Goal: Information Seeking & Learning: Learn about a topic

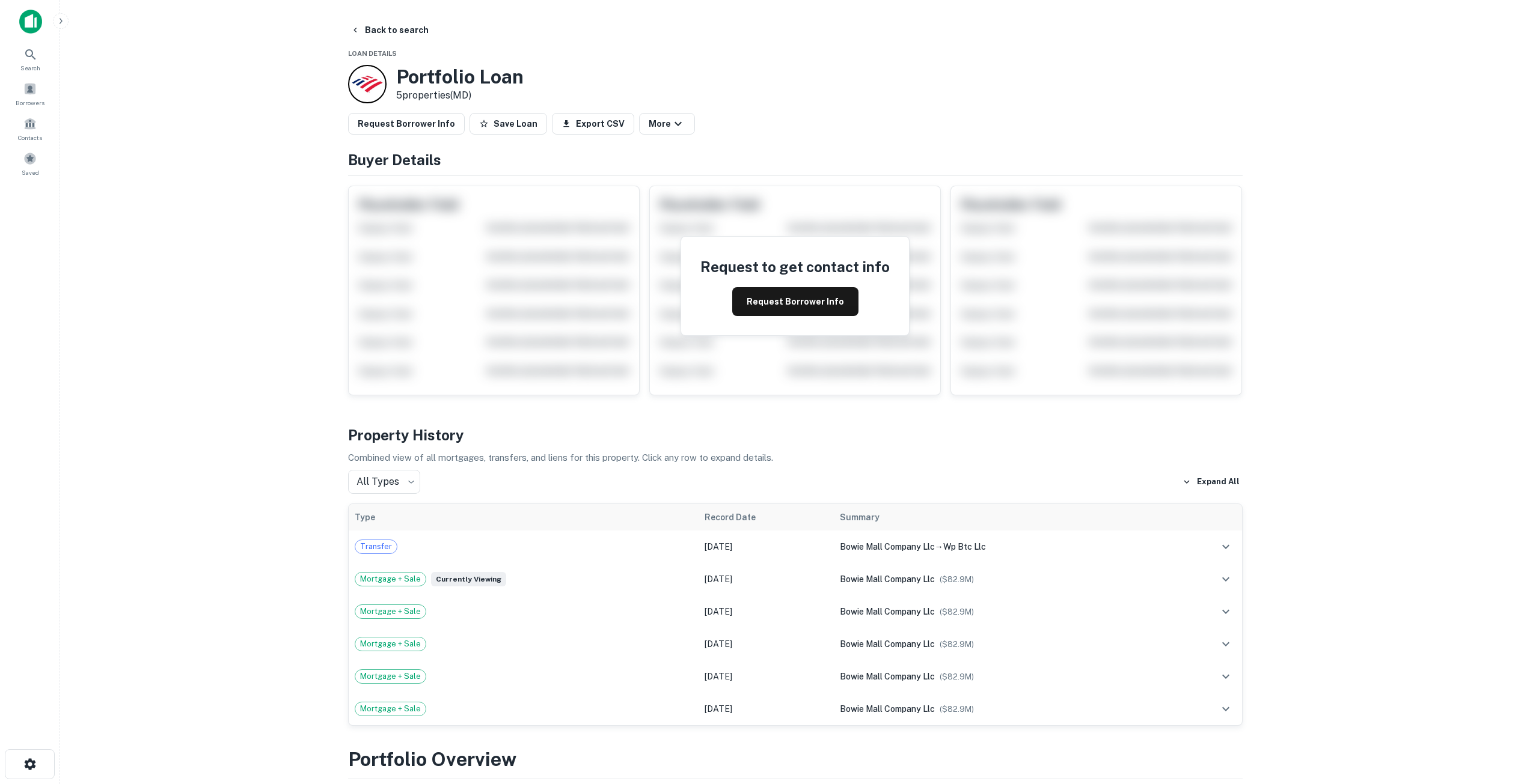
click at [29, 19] on img at bounding box center [31, 22] width 23 height 24
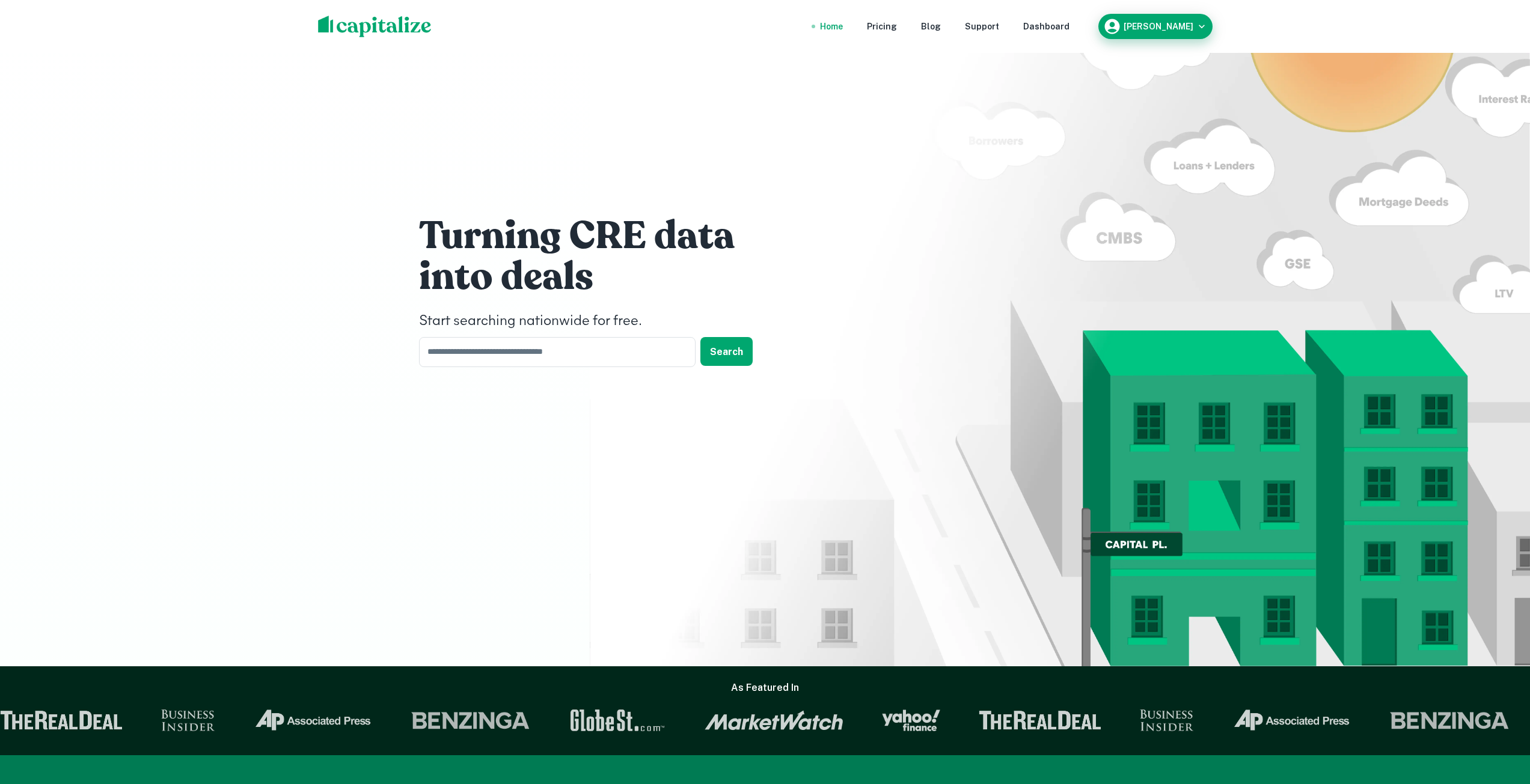
click at [1172, 21] on div "Michael Balan" at bounding box center [1155, 26] width 105 height 18
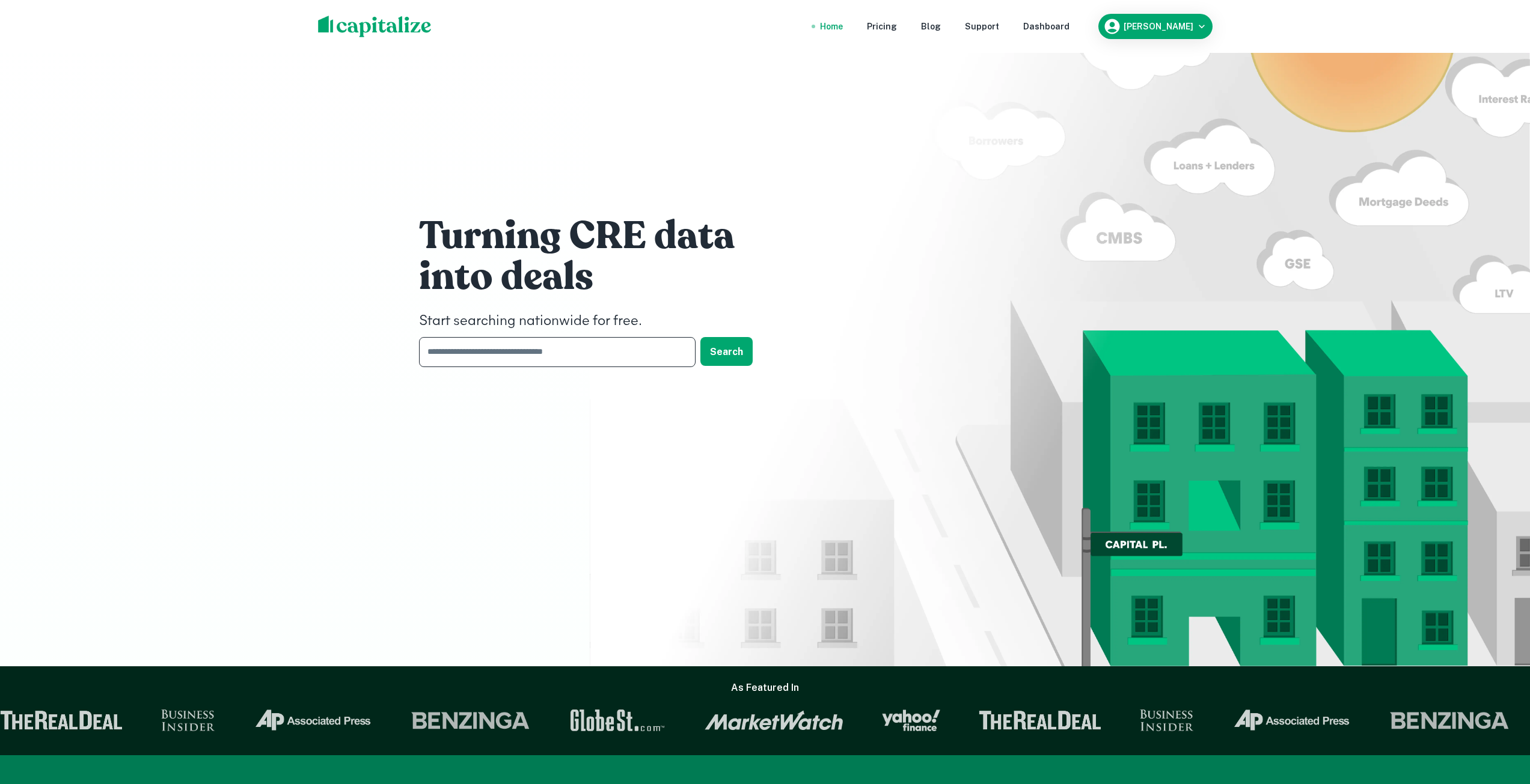
click at [626, 350] on input "text" at bounding box center [552, 351] width 268 height 29
drag, startPoint x: 365, startPoint y: 18, endPoint x: 377, endPoint y: 22, distance: 12.6
click at [365, 18] on img at bounding box center [375, 26] width 114 height 21
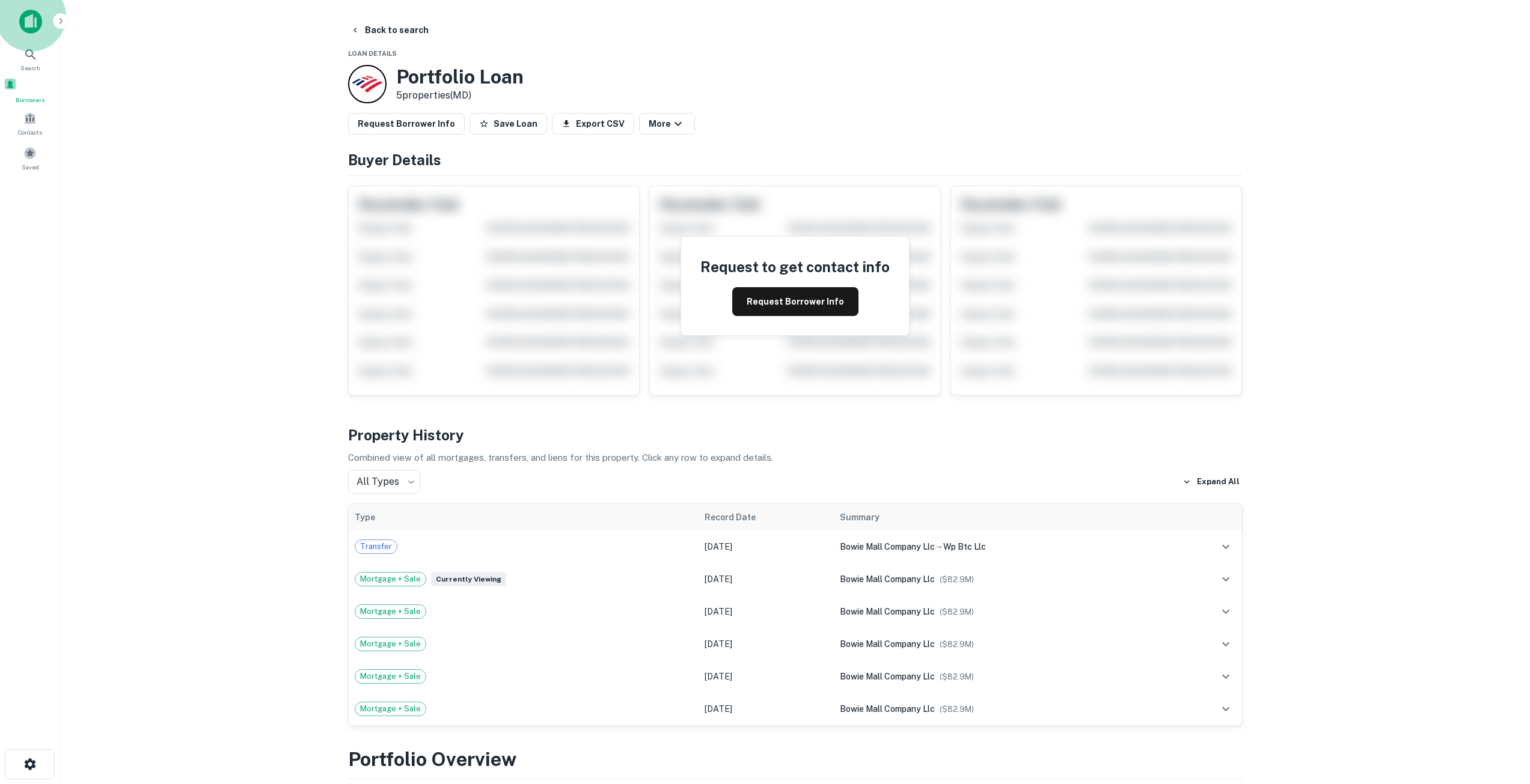
click at [17, 91] on span at bounding box center [10, 84] width 14 height 14
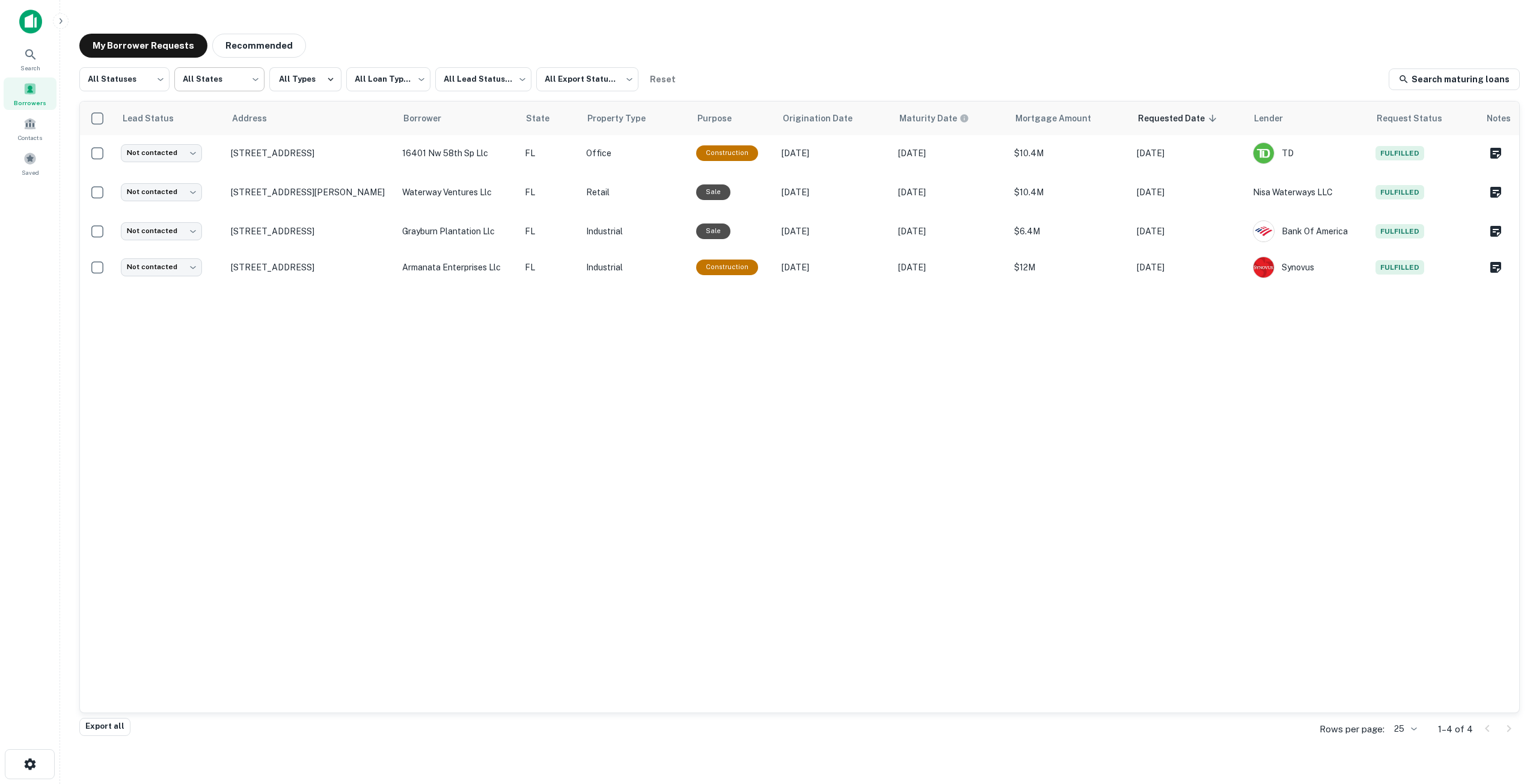
click at [208, 84] on body "**********" at bounding box center [770, 392] width 1539 height 784
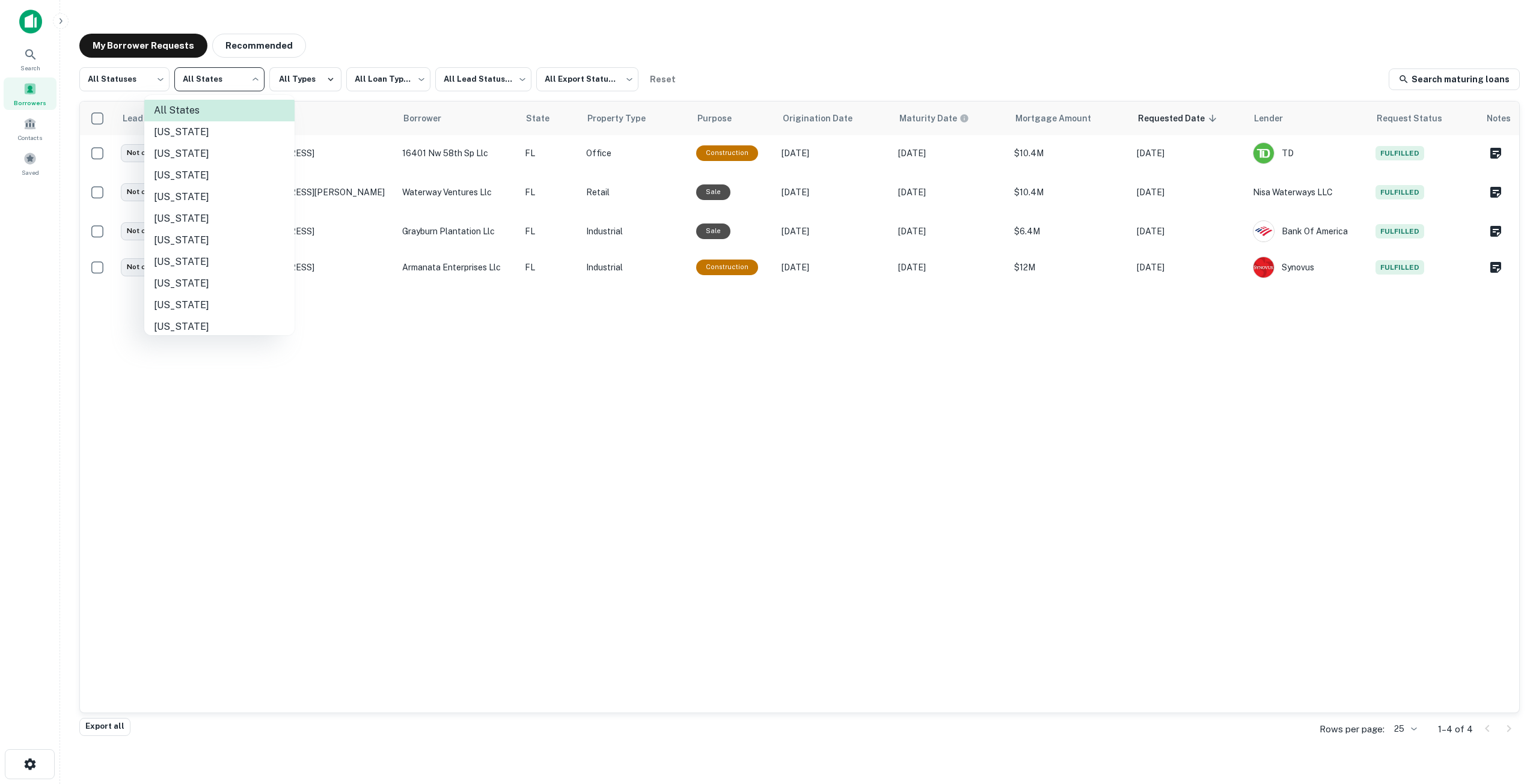
click at [192, 298] on li "Florida" at bounding box center [219, 305] width 150 height 21
type input "**"
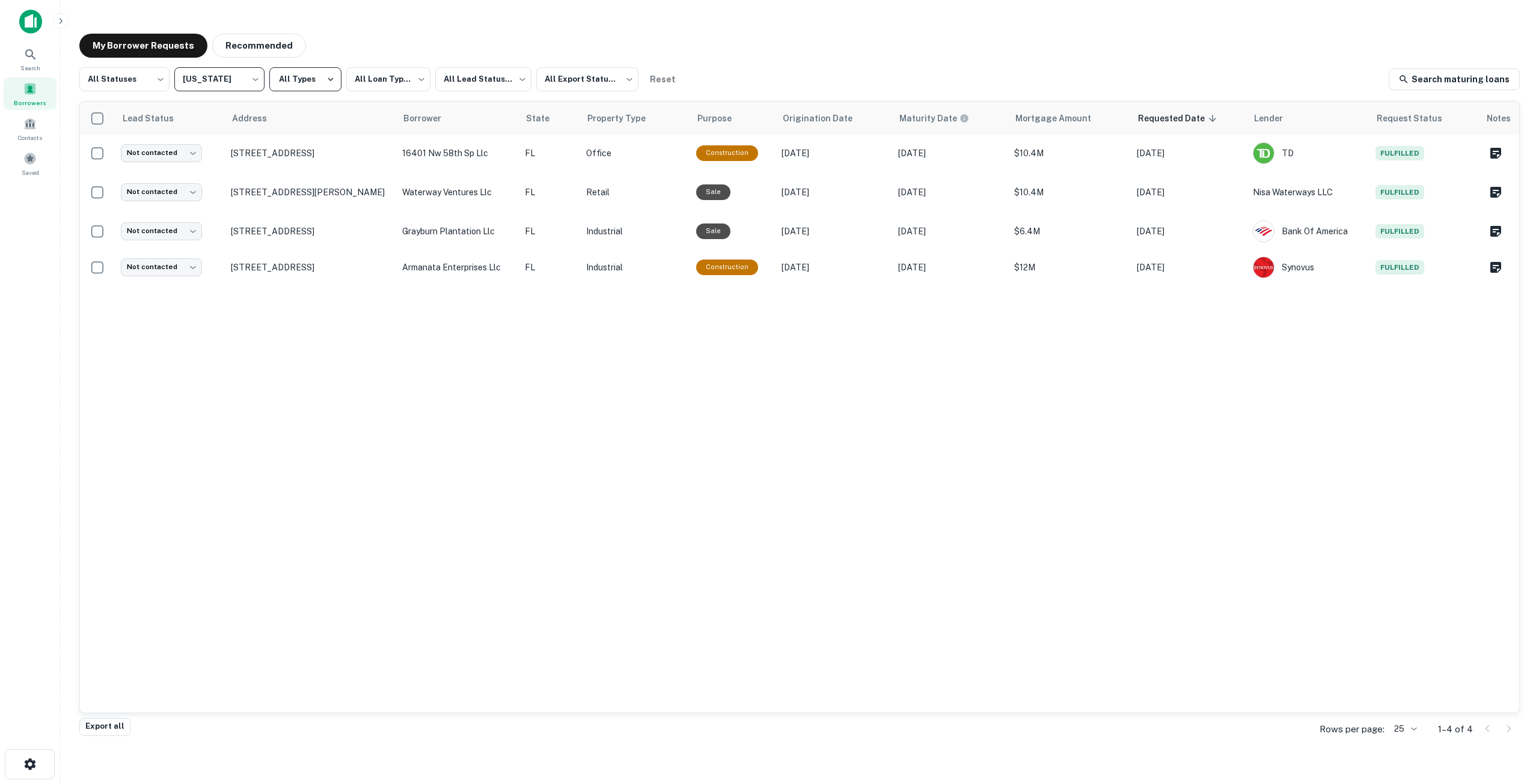
click at [315, 80] on button "All Types" at bounding box center [305, 80] width 72 height 24
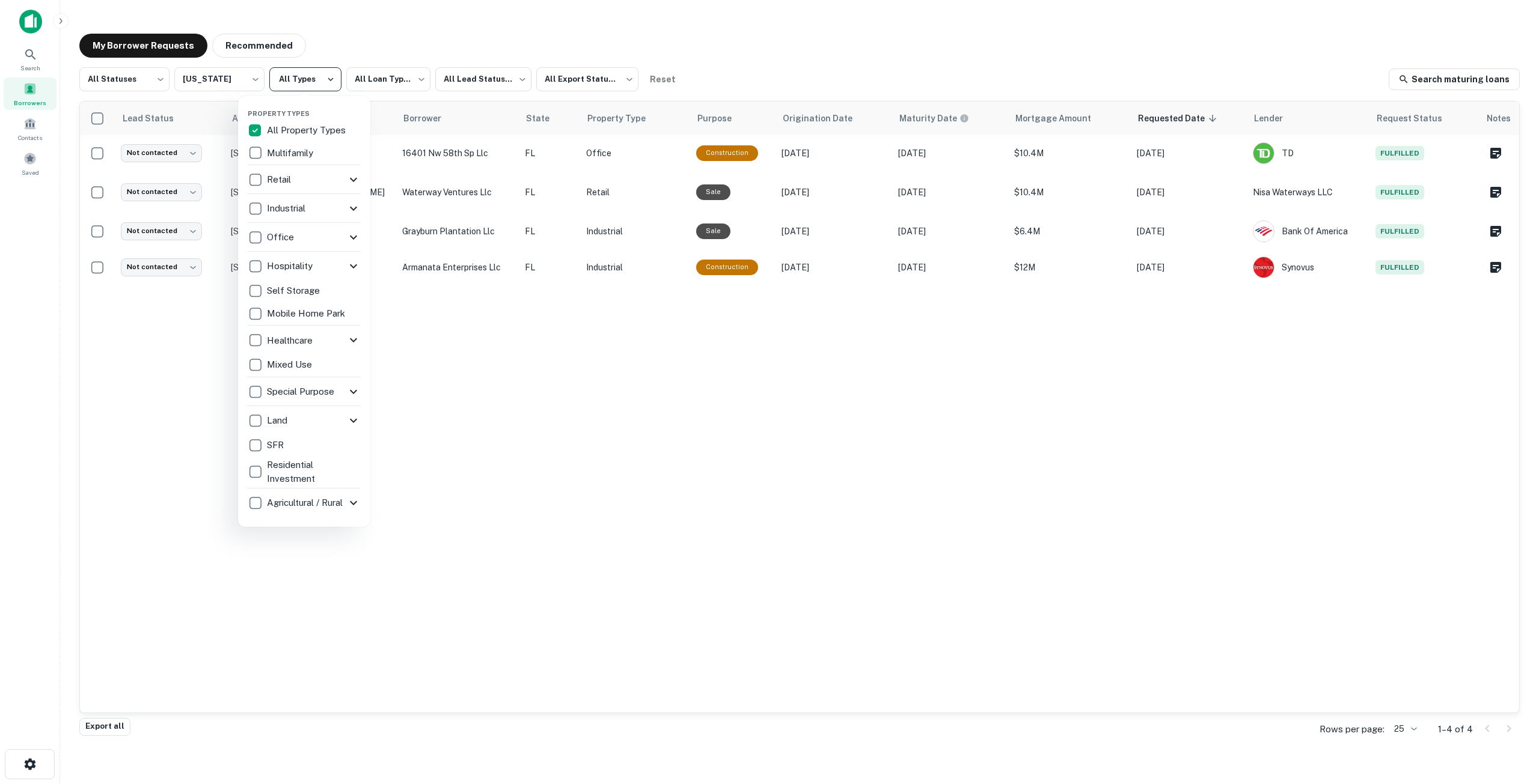
click at [315, 80] on div at bounding box center [770, 392] width 1539 height 784
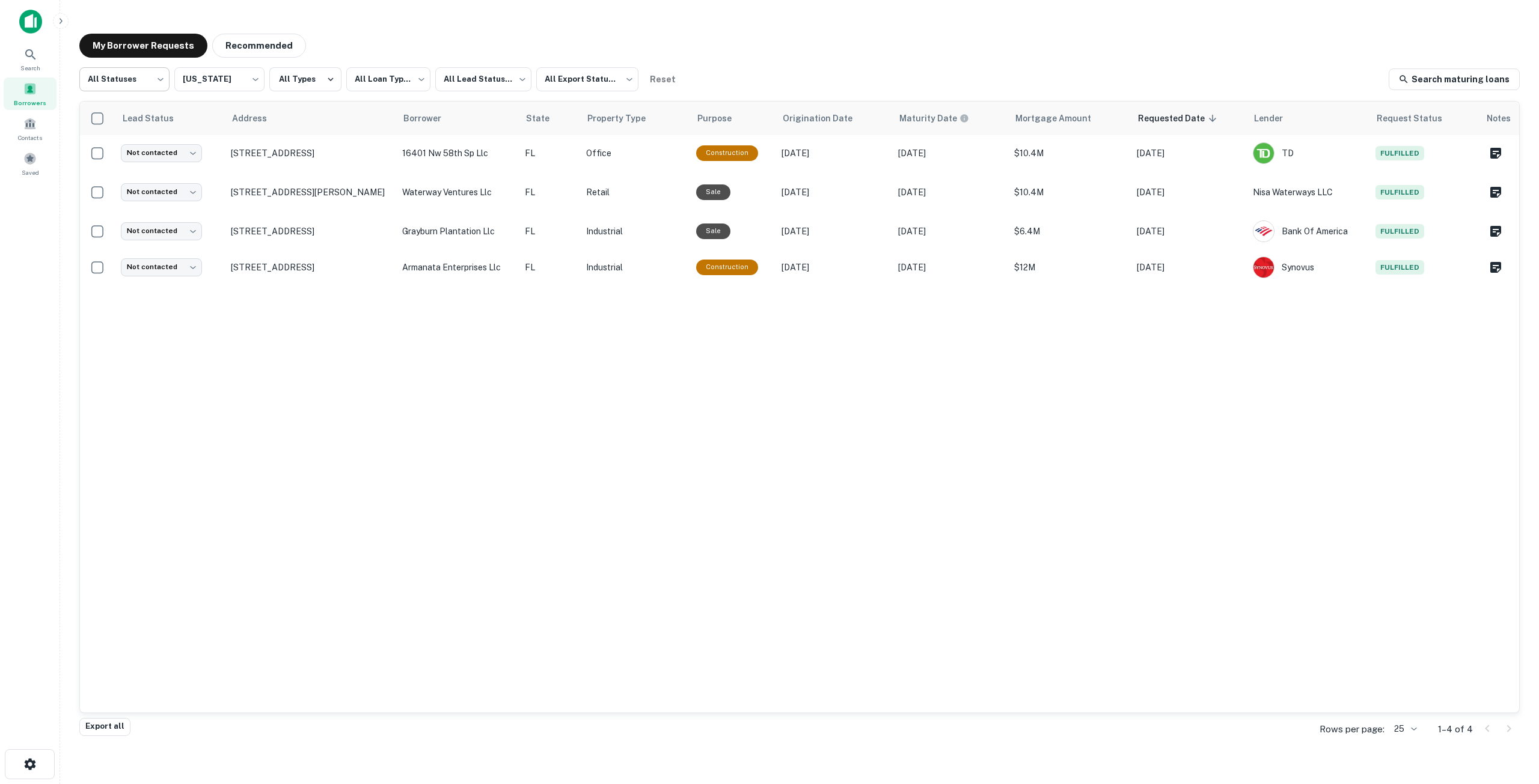
click at [162, 85] on body "**********" at bounding box center [770, 392] width 1539 height 784
click at [166, 75] on div at bounding box center [770, 392] width 1539 height 784
click at [299, 76] on button "All Types" at bounding box center [305, 80] width 72 height 24
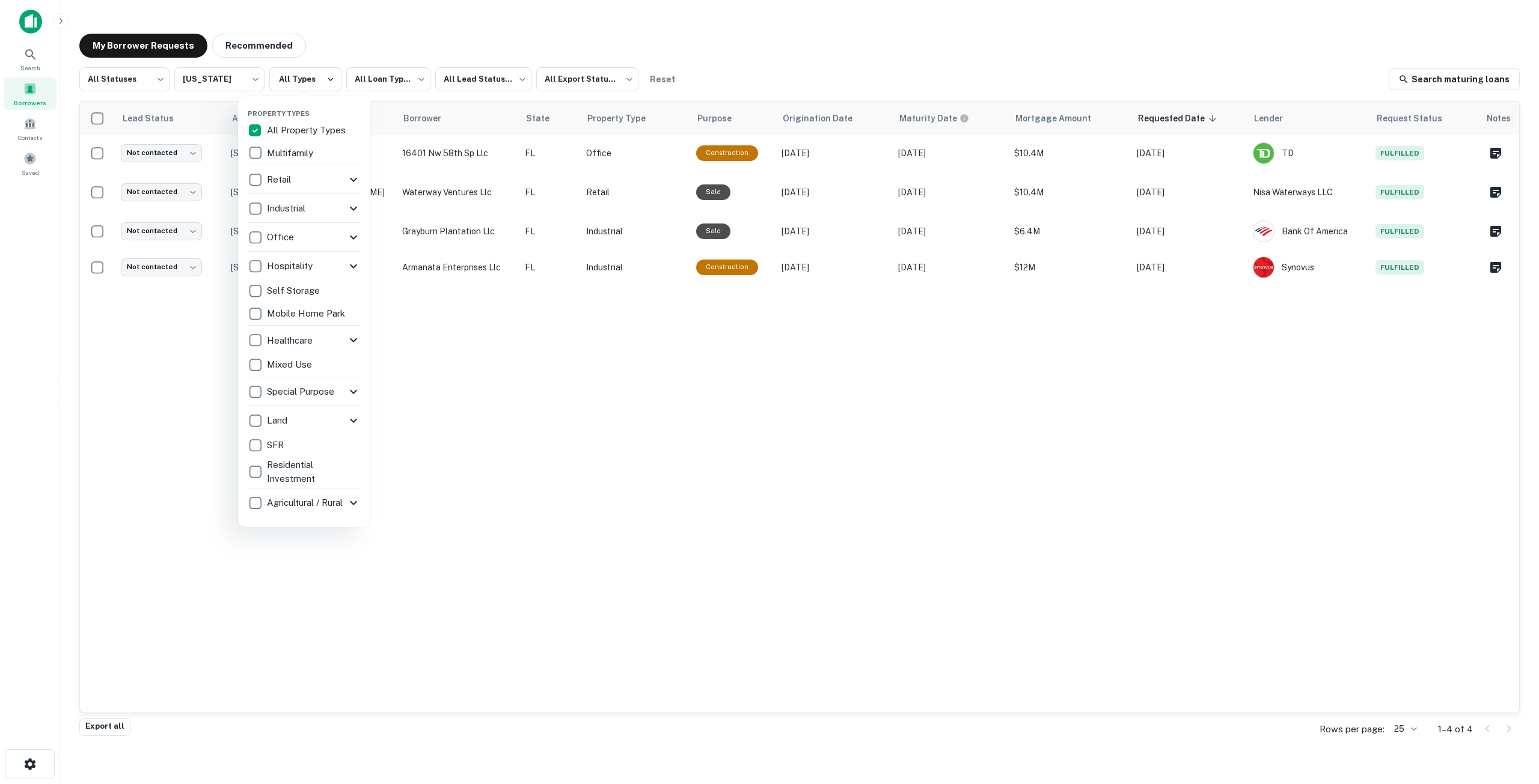
click at [282, 205] on p "Industrial" at bounding box center [287, 208] width 41 height 14
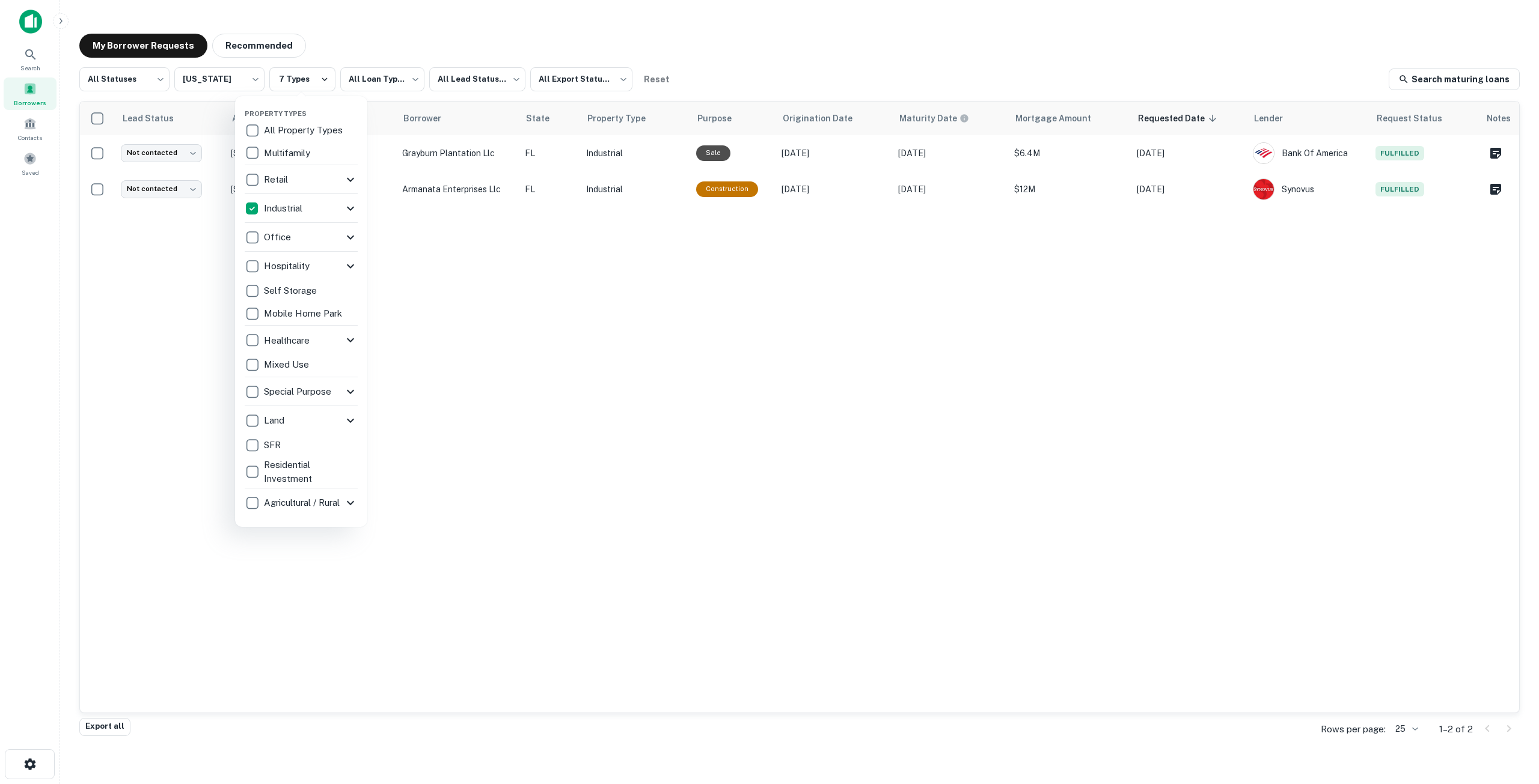
click at [378, 76] on div at bounding box center [770, 392] width 1539 height 784
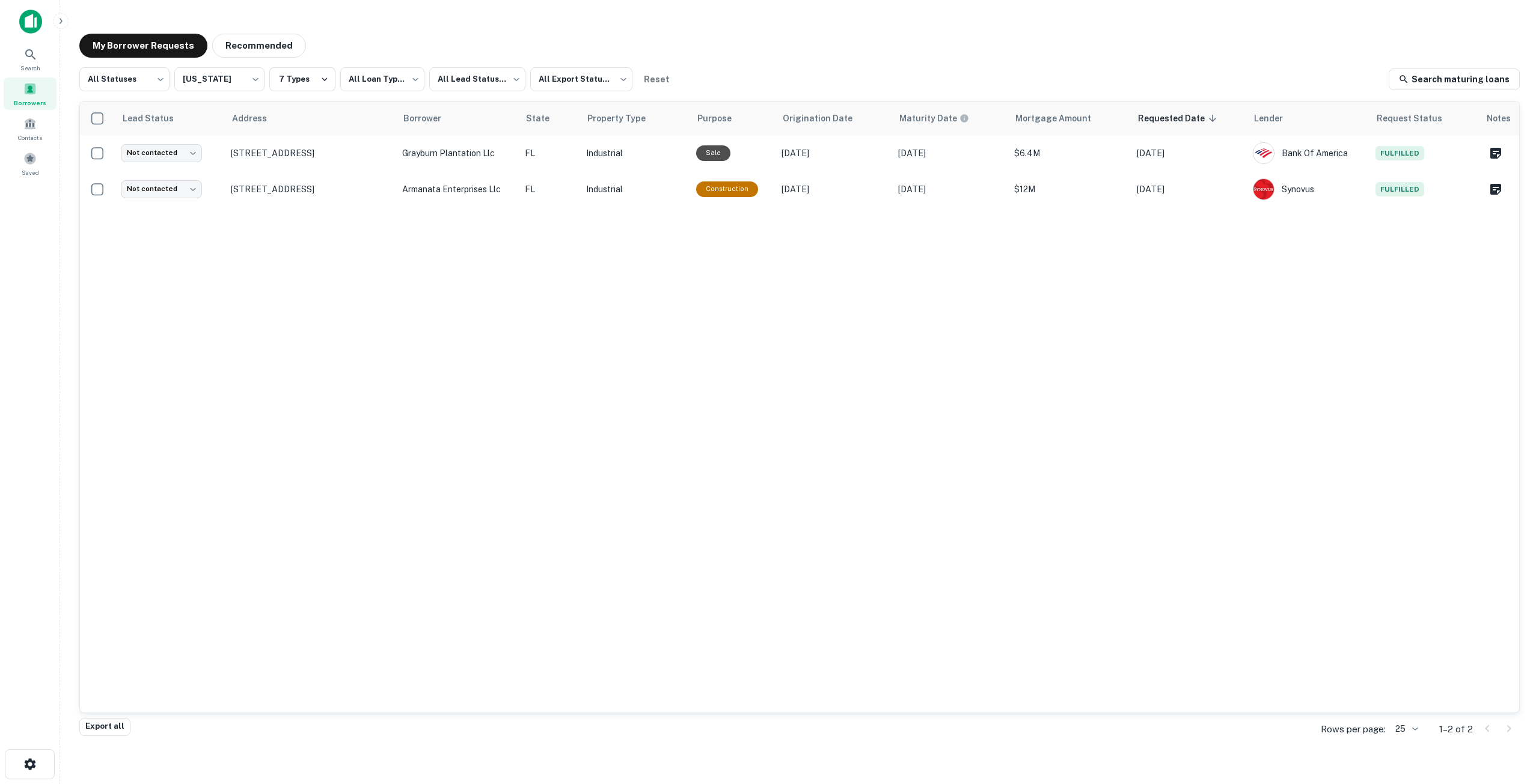
click at [378, 76] on body "**********" at bounding box center [770, 392] width 1539 height 784
click at [367, 127] on li "Refinance" at bounding box center [380, 132] width 86 height 21
type input "*********"
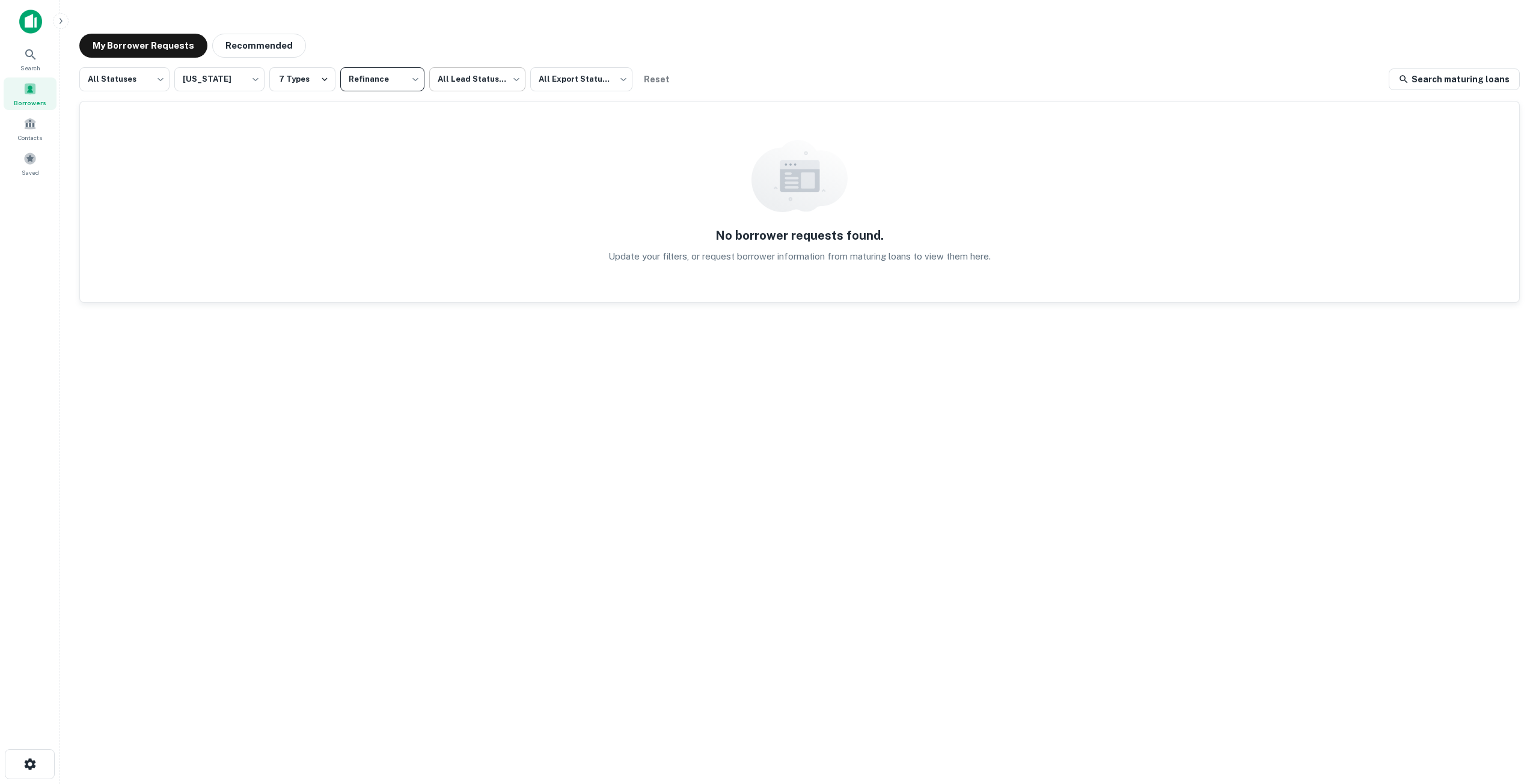
click at [471, 80] on body "Search Borrowers Contacts Saved My Borrower Requests Recommended All Statuses *…" at bounding box center [770, 392] width 1539 height 784
click at [471, 80] on div at bounding box center [770, 392] width 1539 height 784
click at [471, 80] on body "Search Borrowers Contacts Saved My Borrower Requests Recommended All Statuses *…" at bounding box center [770, 392] width 1539 height 784
click at [466, 175] on li "Opportunity" at bounding box center [475, 176] width 99 height 21
click at [565, 76] on body "**********" at bounding box center [770, 392] width 1539 height 784
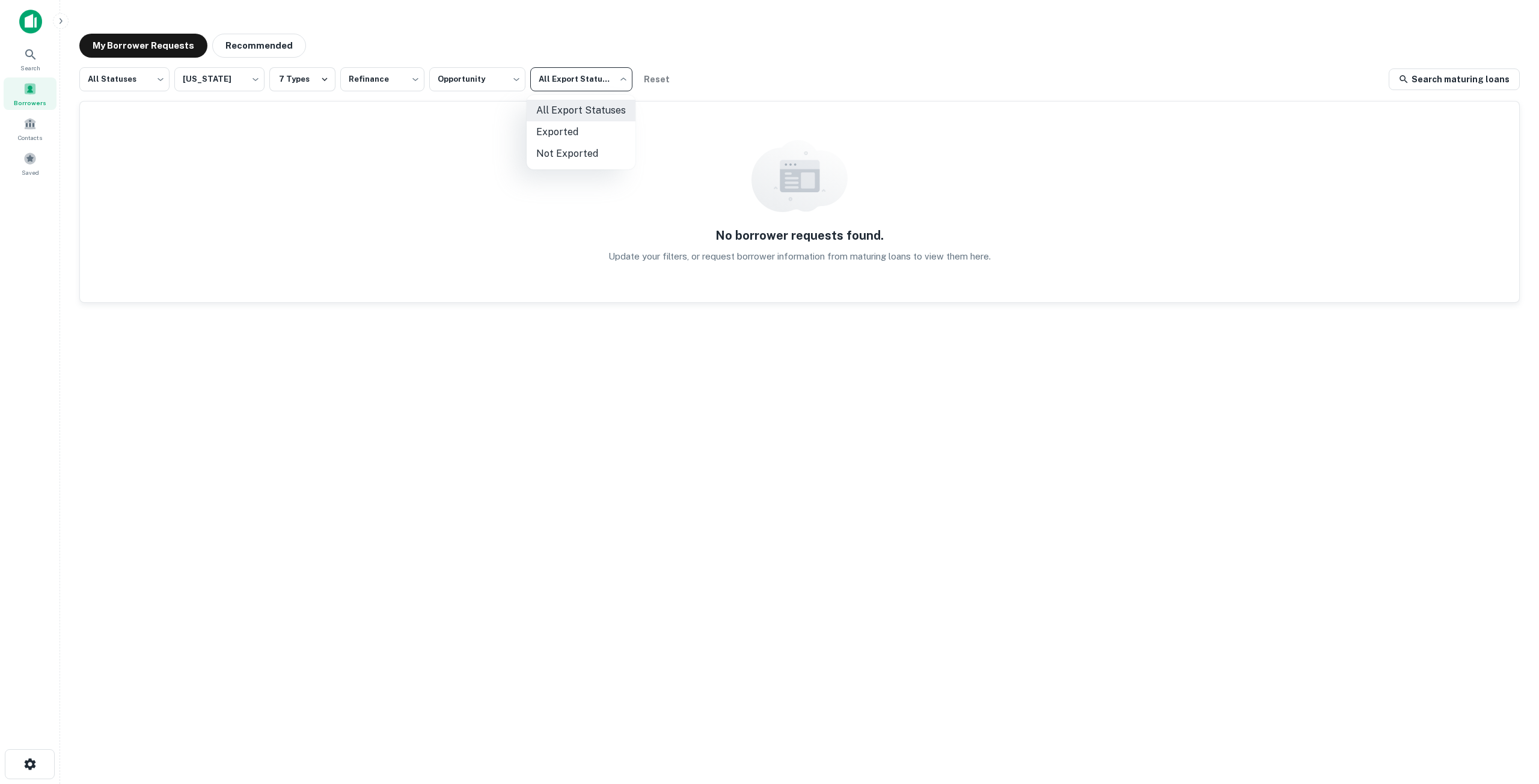
click at [565, 76] on div at bounding box center [770, 392] width 1539 height 784
click at [304, 78] on button "7 Types" at bounding box center [302, 80] width 66 height 24
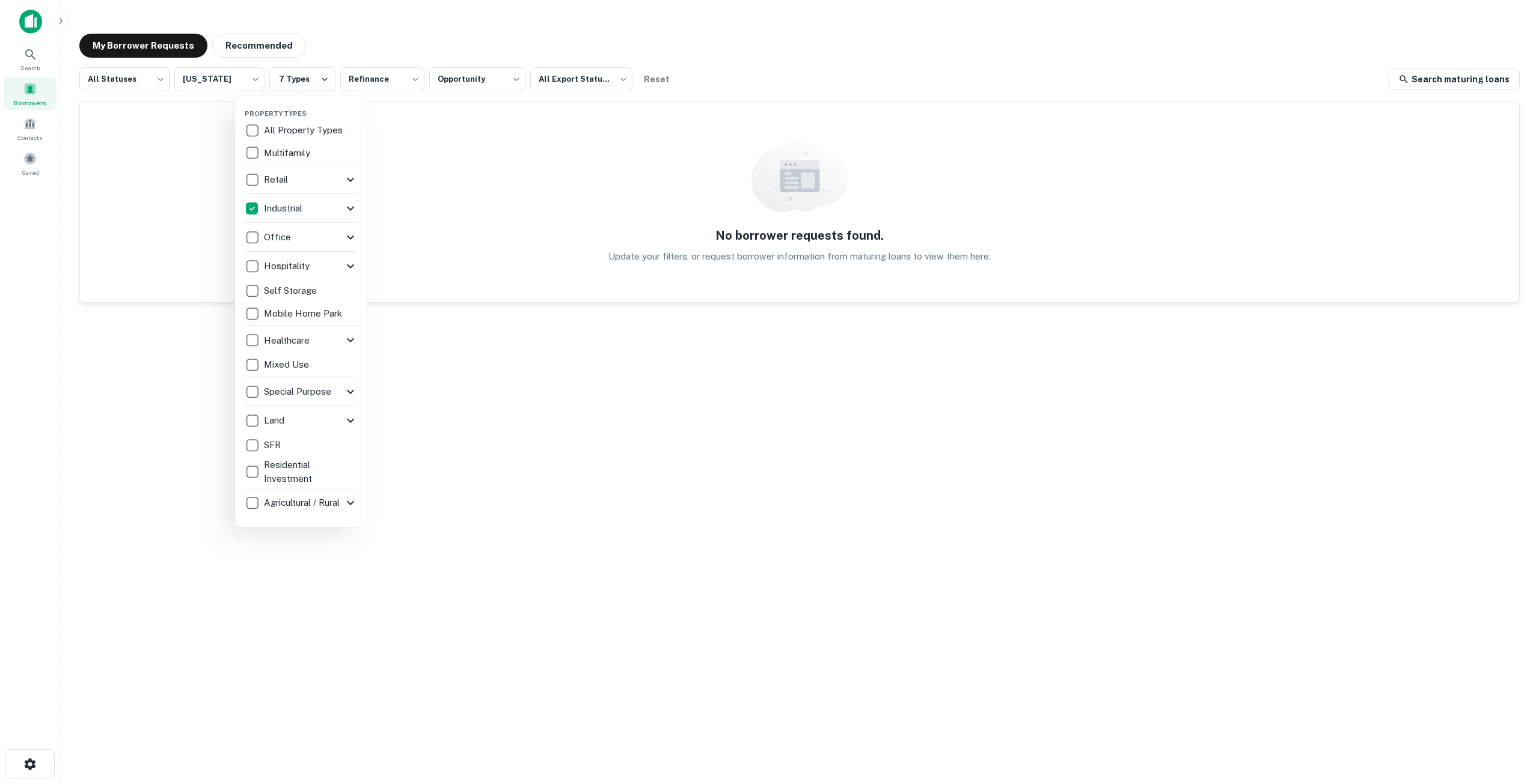
click at [372, 37] on div at bounding box center [770, 392] width 1539 height 784
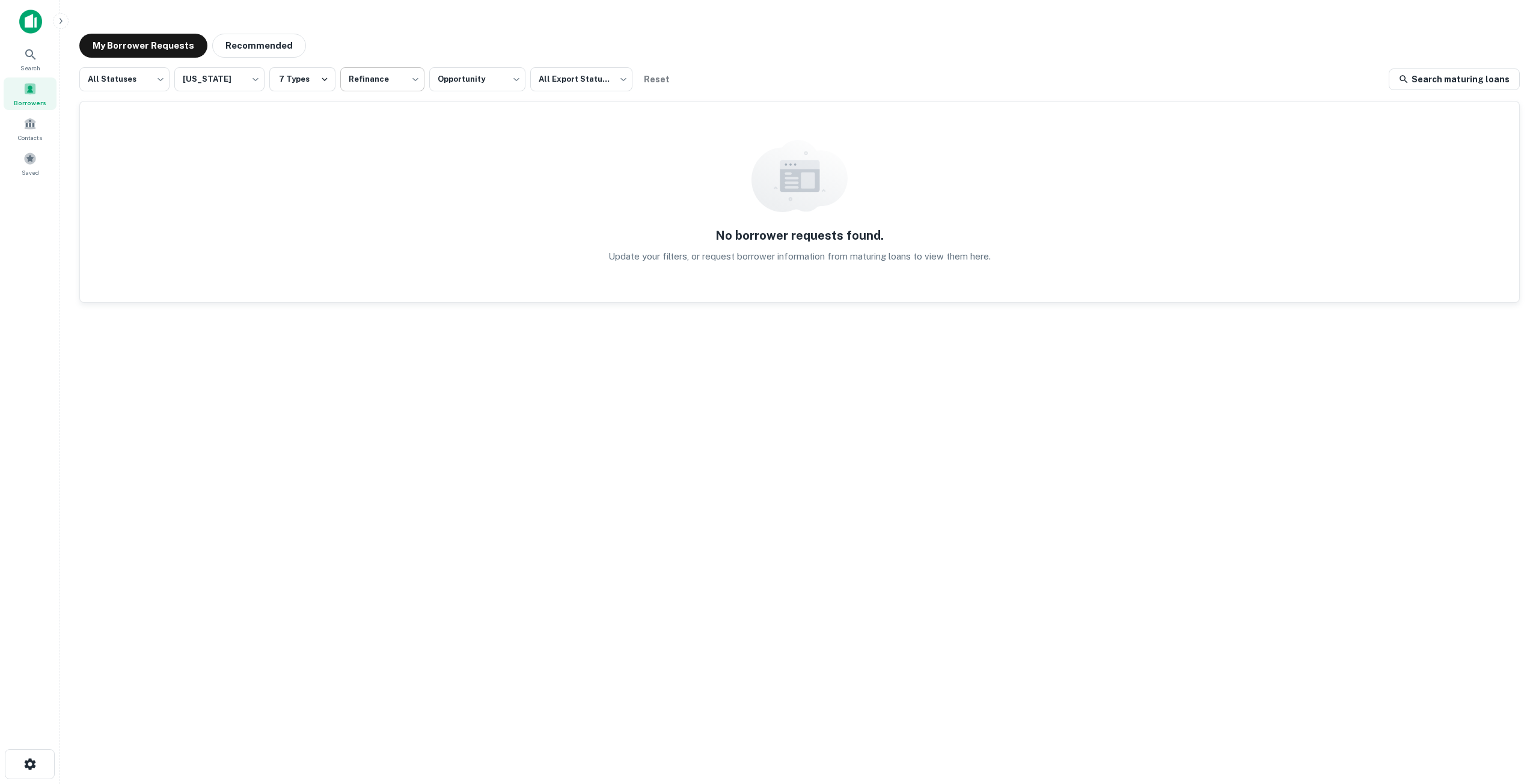
click at [371, 77] on body "**********" at bounding box center [770, 392] width 1539 height 784
click at [371, 77] on div at bounding box center [770, 392] width 1539 height 784
click at [469, 78] on body "**********" at bounding box center [770, 392] width 1539 height 784
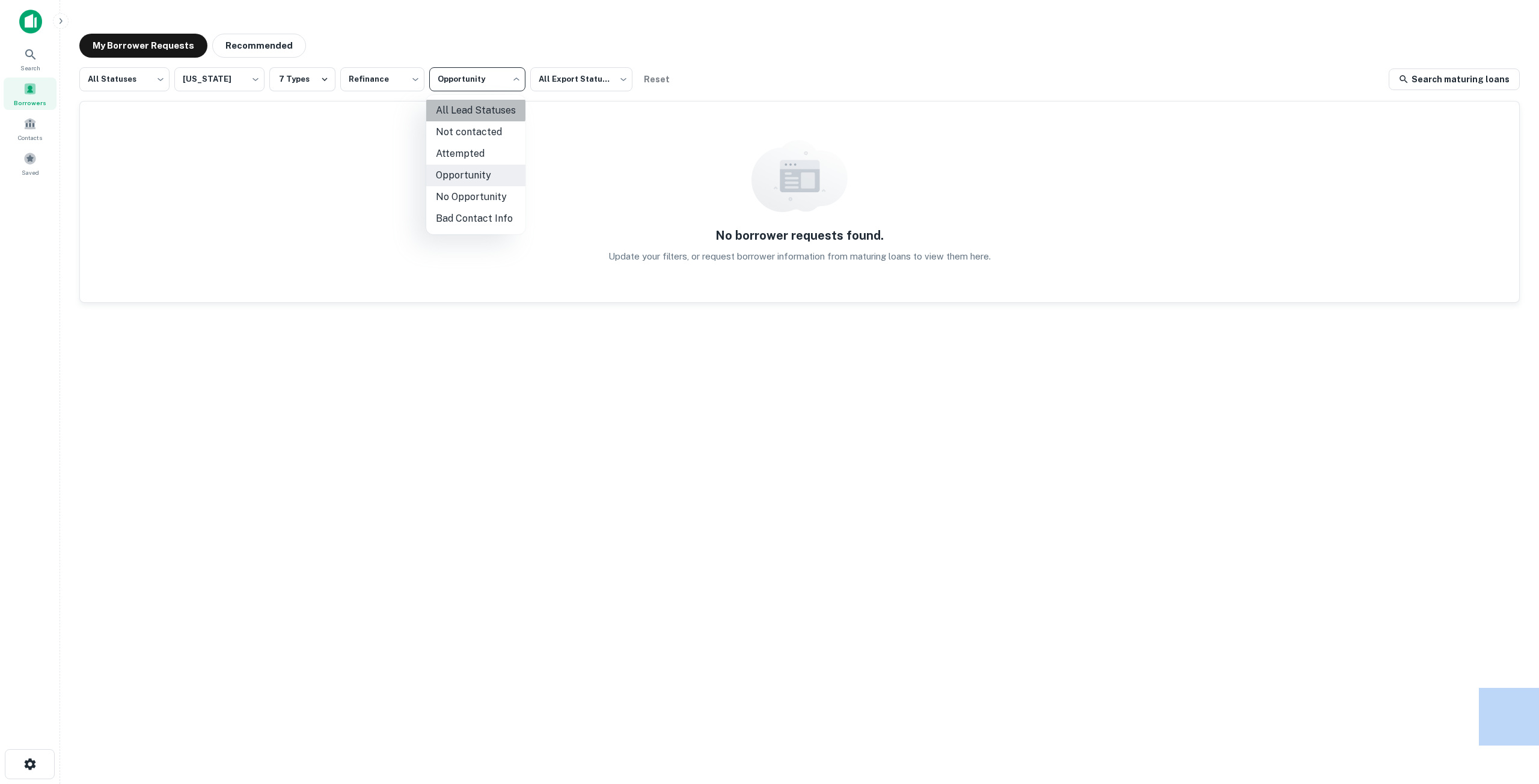
click at [465, 107] on li "All Lead Statuses" at bounding box center [475, 110] width 99 height 21
type input "***"
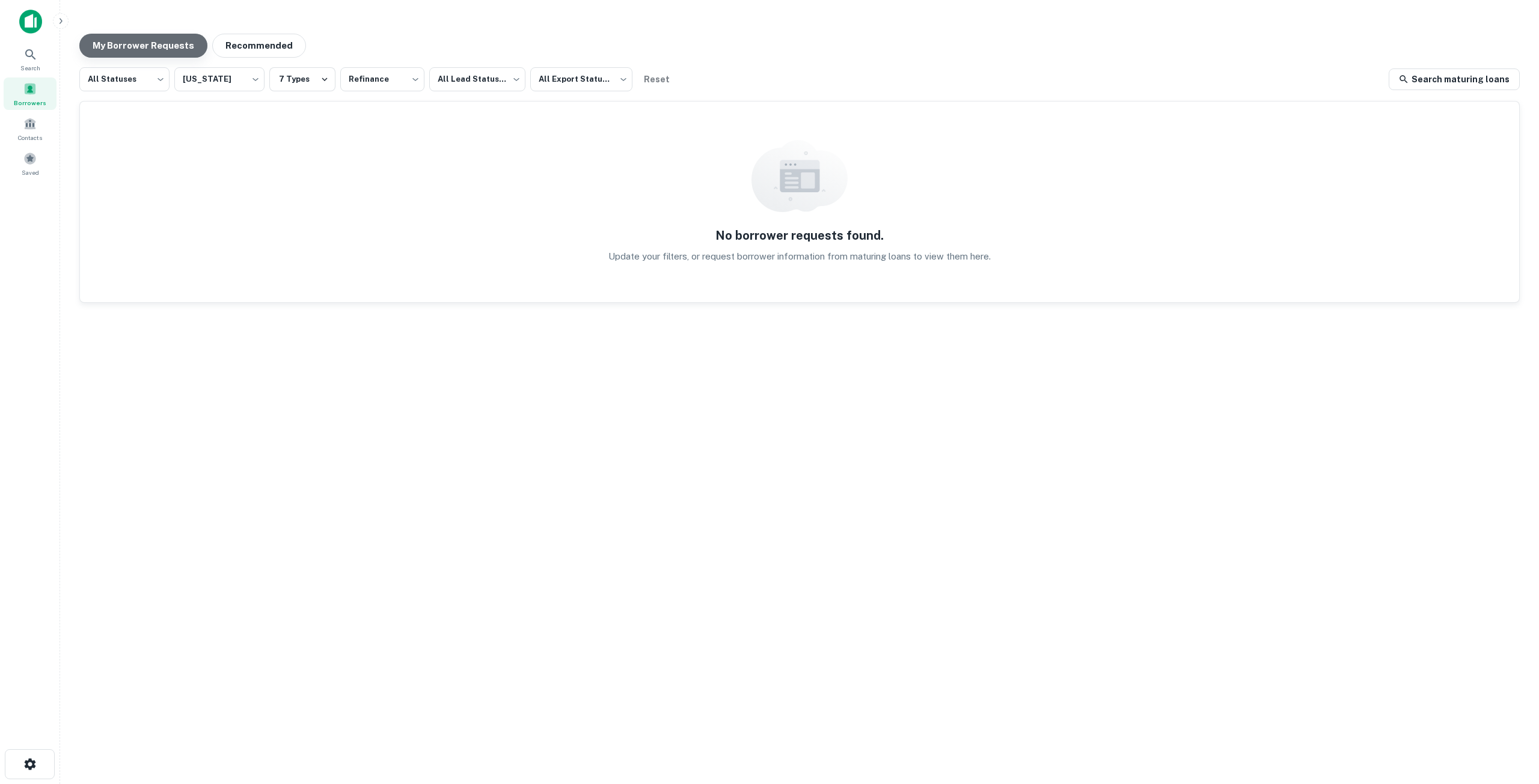
click at [171, 42] on button "My Borrower Requests" at bounding box center [144, 45] width 128 height 24
click at [262, 43] on button "Recommended" at bounding box center [259, 45] width 94 height 24
click at [226, 82] on body "Search Borrowers Contacts Saved My Borrower Requests Recommended All Statuses *…" at bounding box center [770, 392] width 1539 height 784
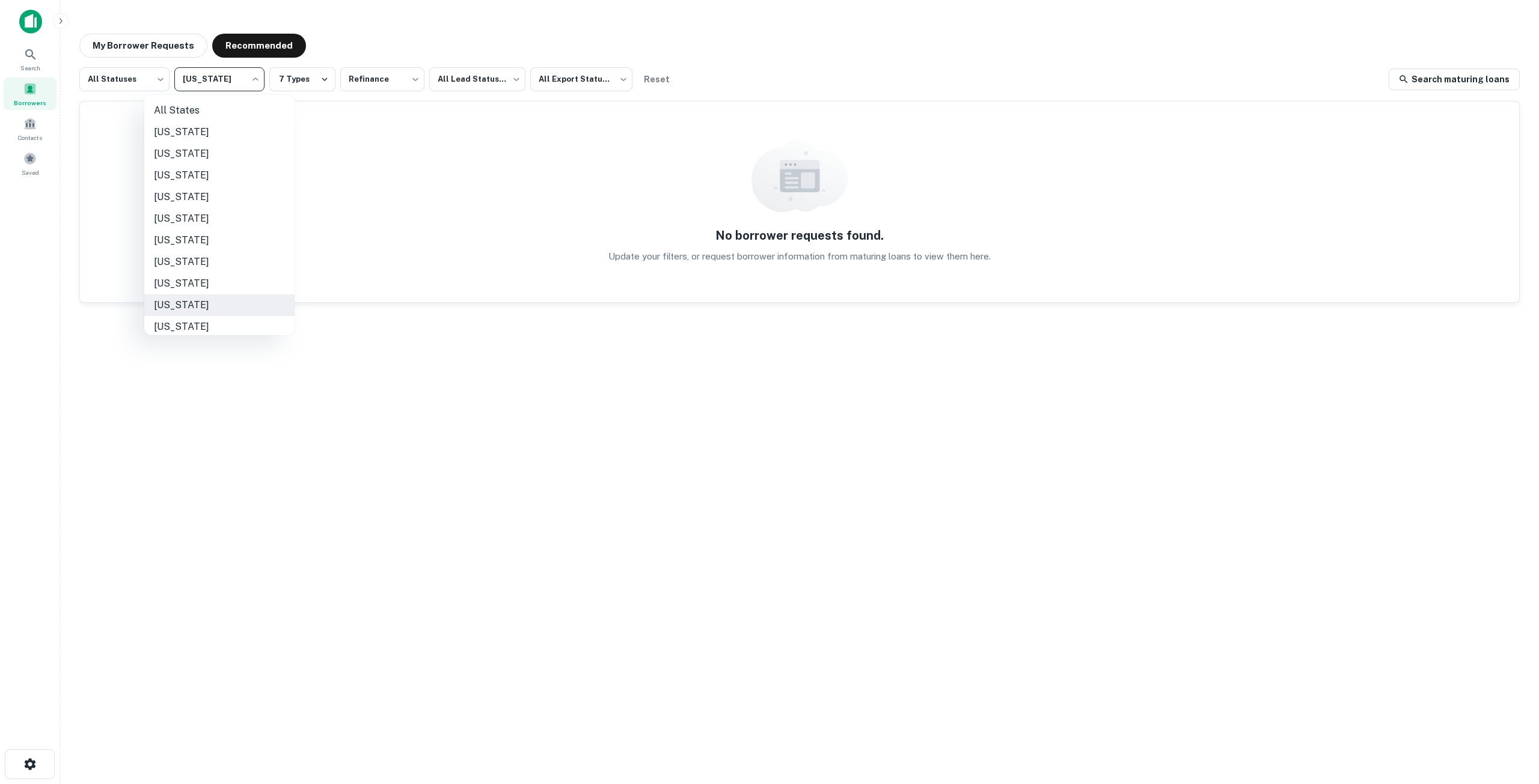
click at [226, 82] on div at bounding box center [770, 392] width 1539 height 784
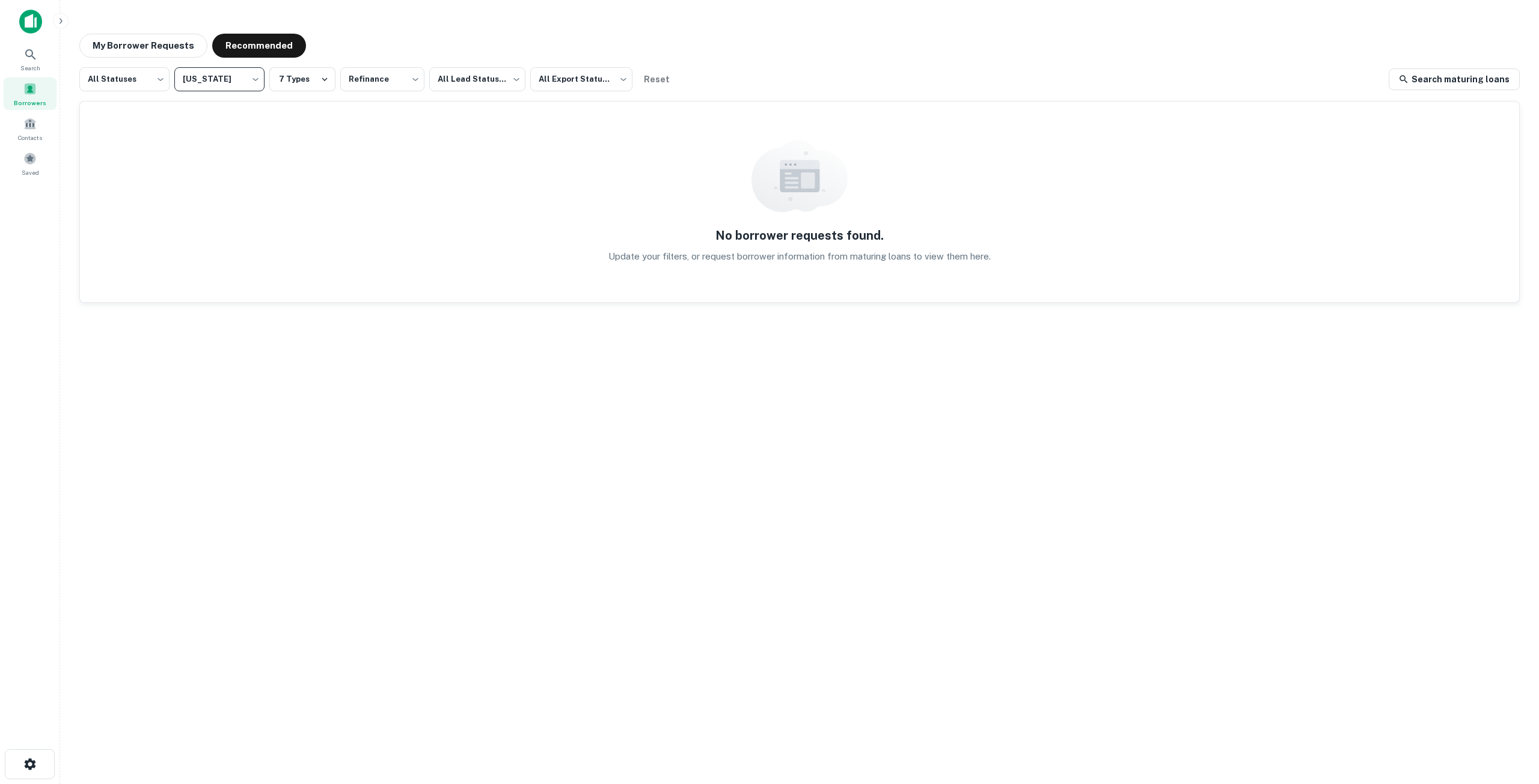
click at [313, 77] on button "7 Types" at bounding box center [302, 80] width 66 height 24
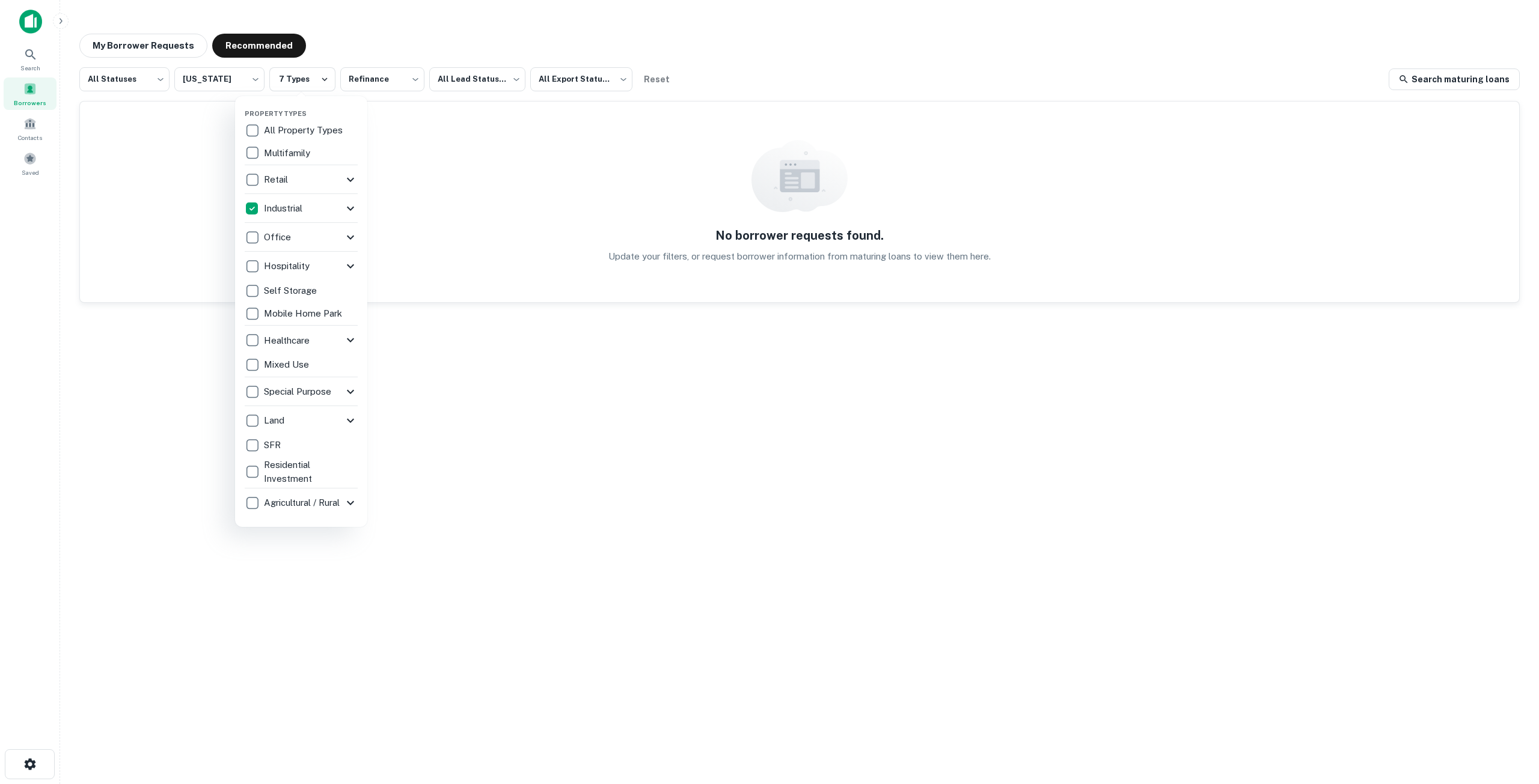
click at [282, 134] on p "All Property Types" at bounding box center [304, 130] width 81 height 14
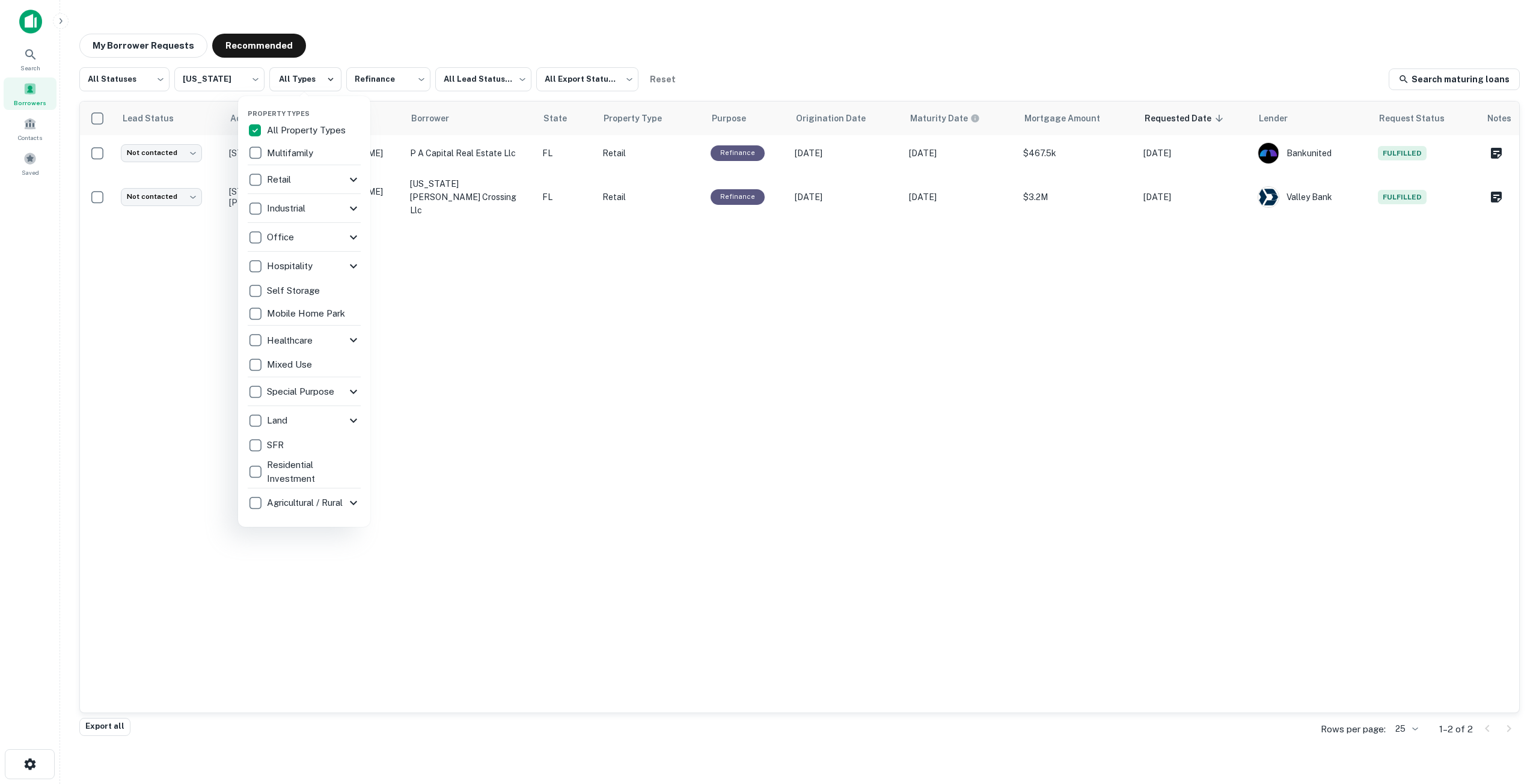
click at [519, 26] on div at bounding box center [770, 392] width 1539 height 784
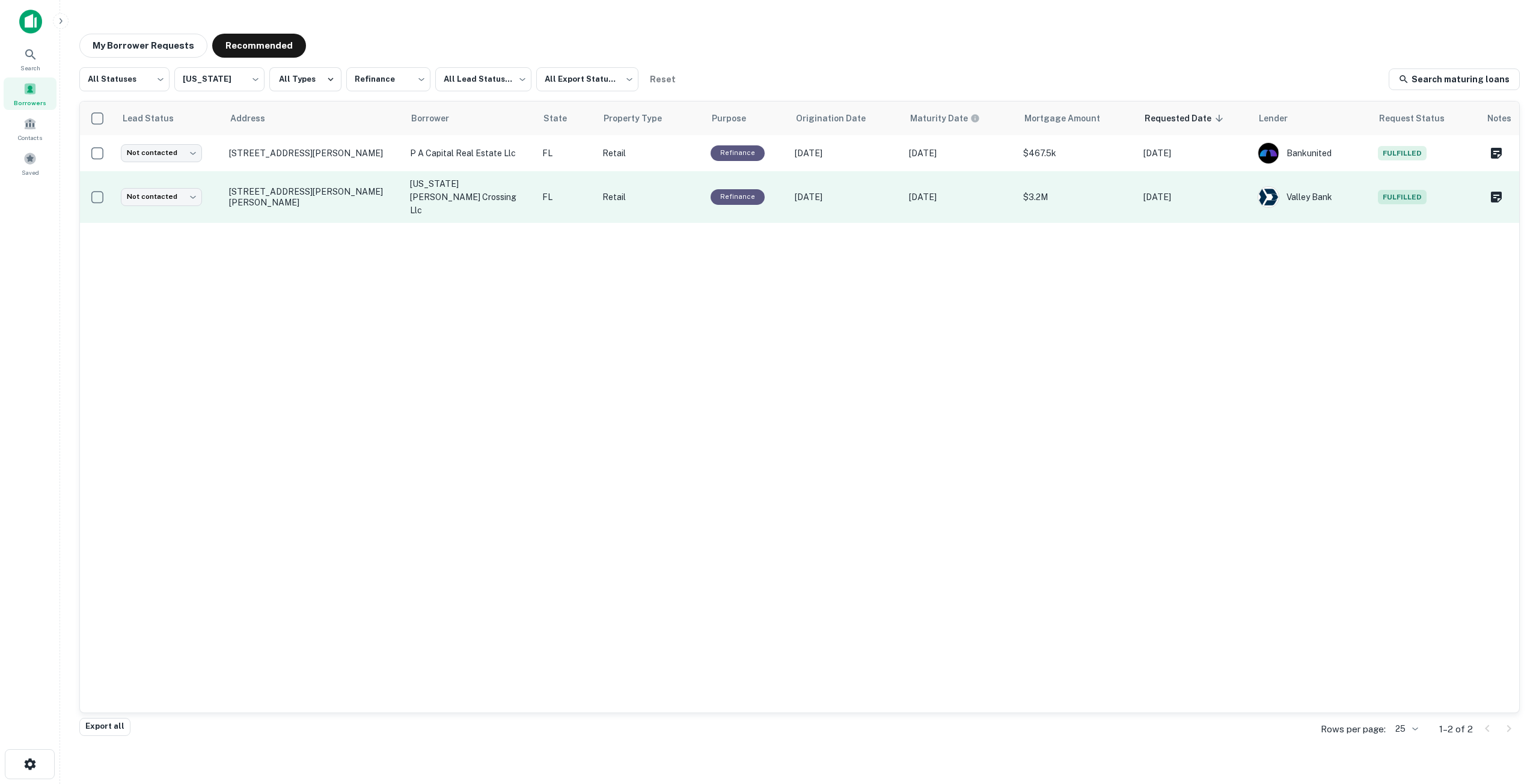
click at [1368, 193] on td "Valley Bank" at bounding box center [1311, 197] width 120 height 52
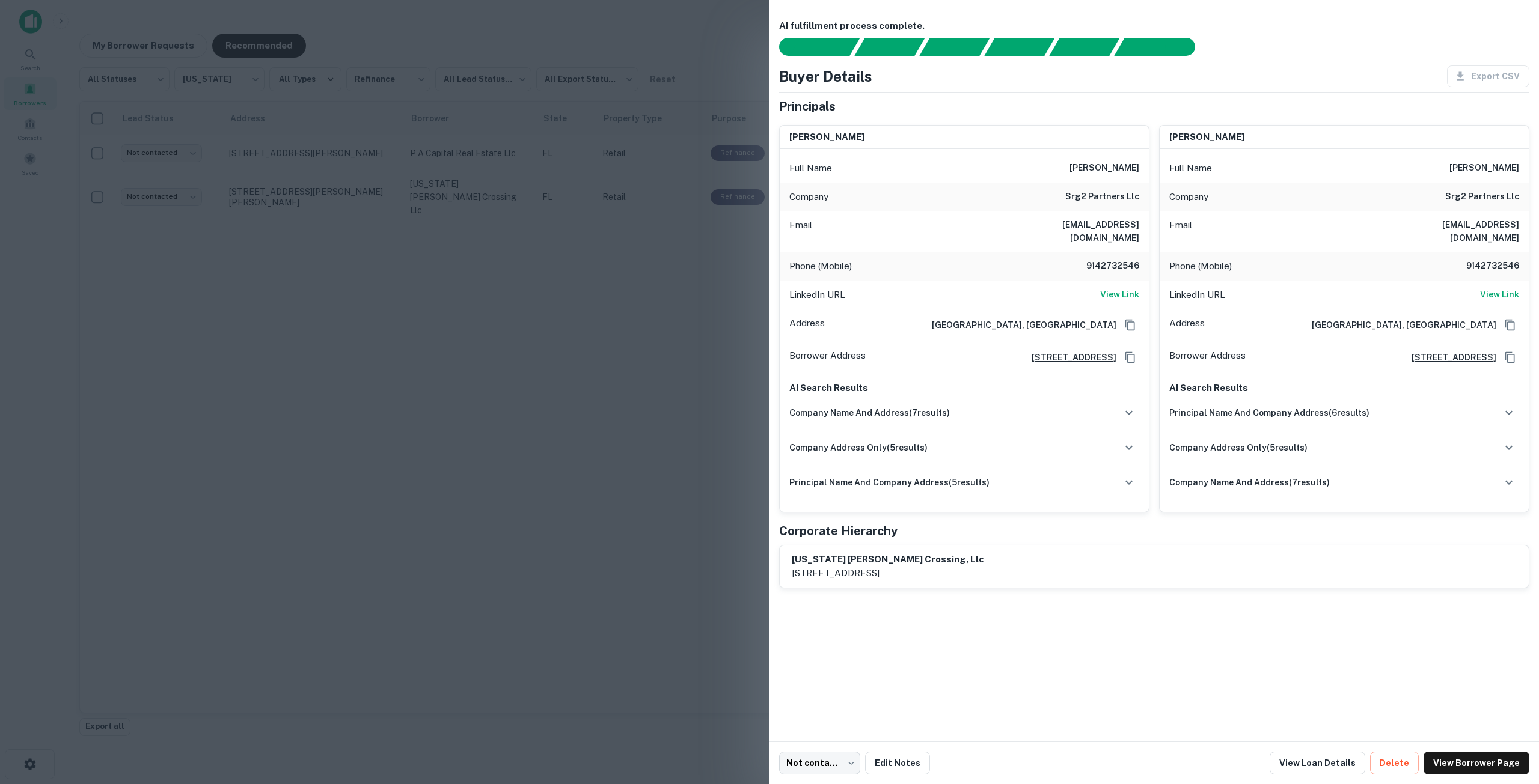
click at [474, 224] on div at bounding box center [770, 392] width 1539 height 784
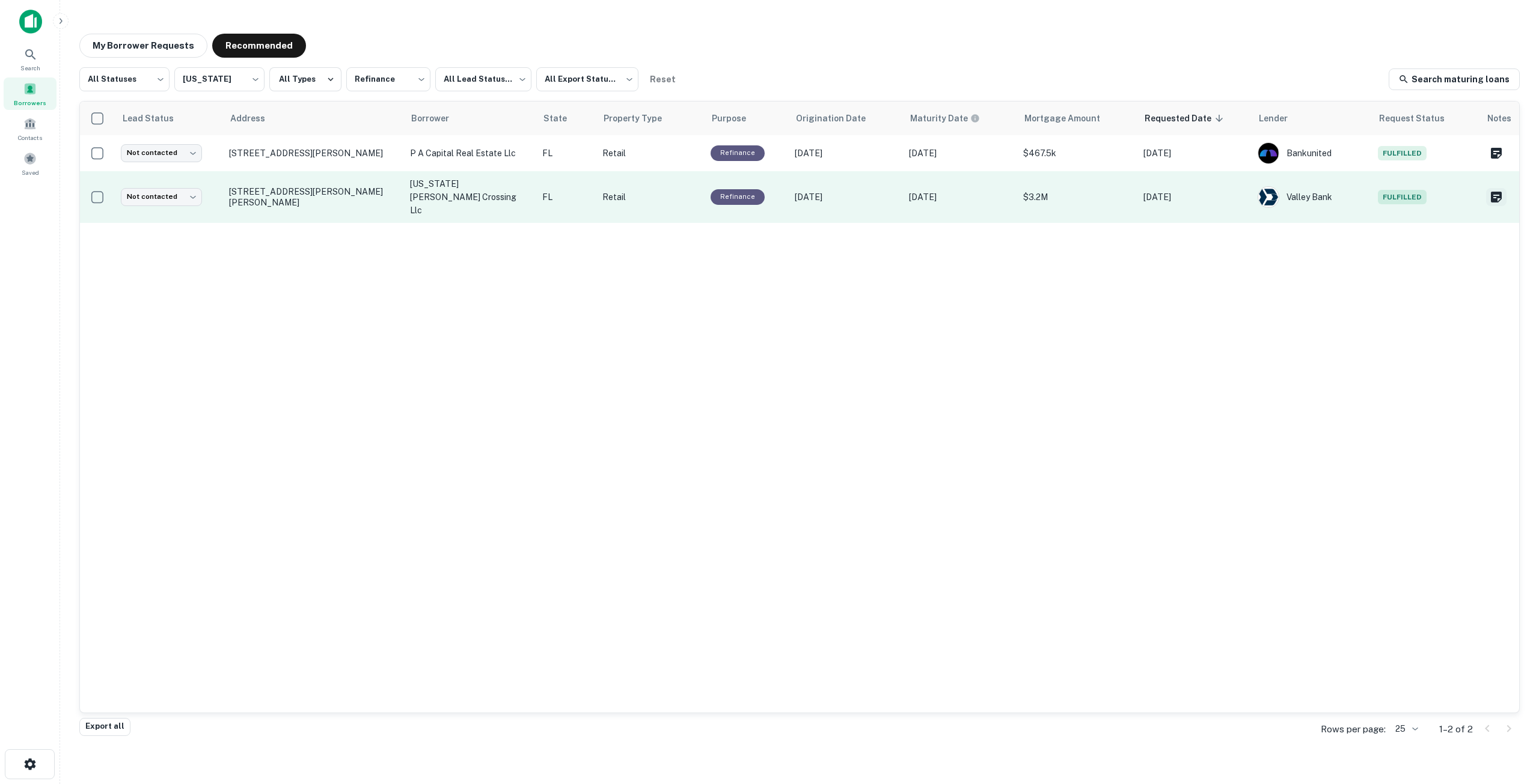
click at [1496, 192] on icon "Create a note for this borrower request" at bounding box center [1496, 197] width 11 height 11
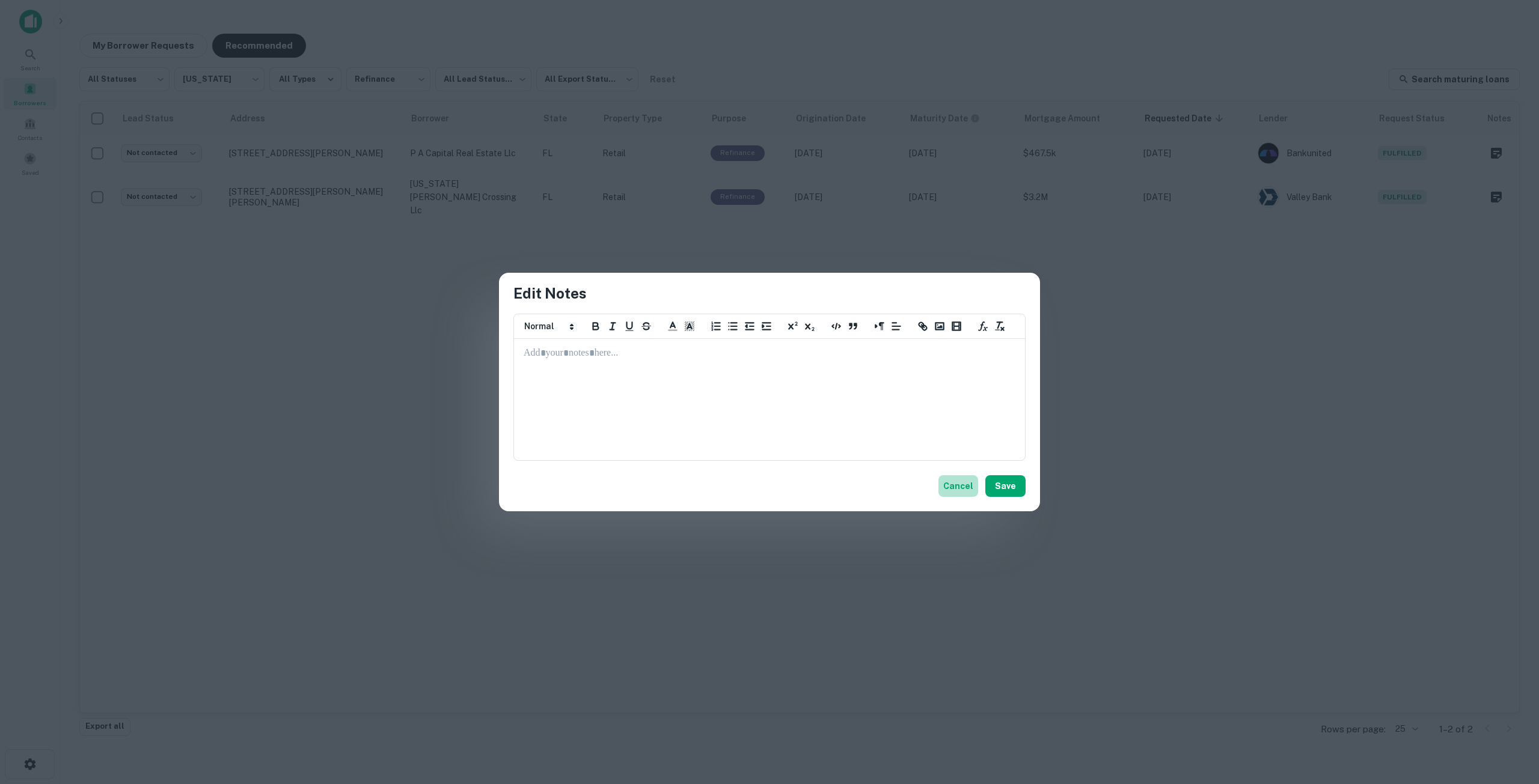
click at [966, 485] on button "Cancel" at bounding box center [959, 486] width 40 height 21
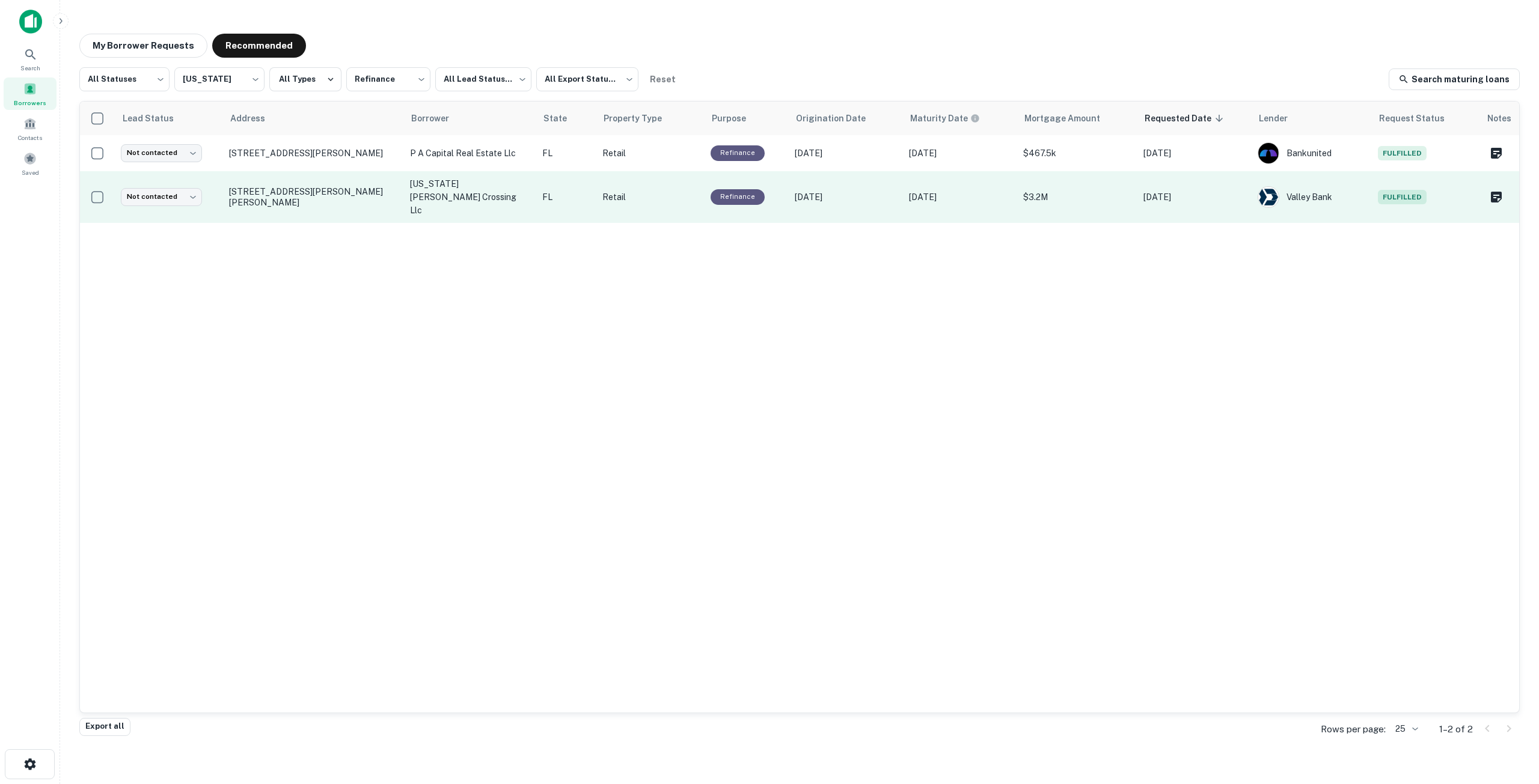
click at [414, 190] on td "florida kelly crossing llc" at bounding box center [470, 197] width 132 height 52
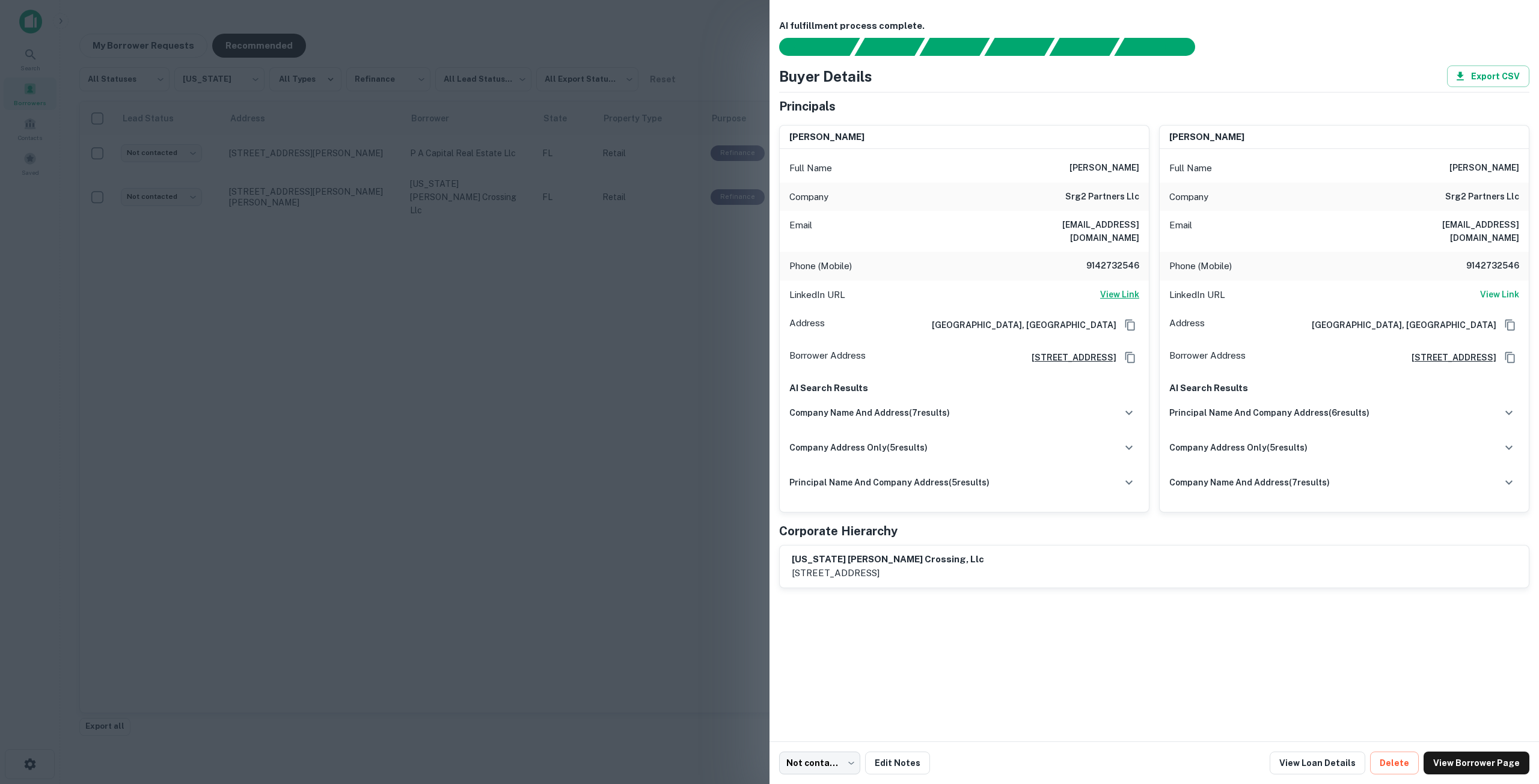
click at [1127, 288] on h6 "View Link" at bounding box center [1119, 294] width 39 height 14
drag, startPoint x: 912, startPoint y: 544, endPoint x: 789, endPoint y: 542, distance: 123.0
click at [789, 546] on div "florida kelly crossing, llc 237 mamaroneck avenue, white plains, ny, 10605" at bounding box center [1154, 566] width 749 height 42
copy h6 "florida kelly crossing, llc"
click at [1042, 405] on div "company name and address ( 7 results)" at bounding box center [964, 413] width 350 height 26
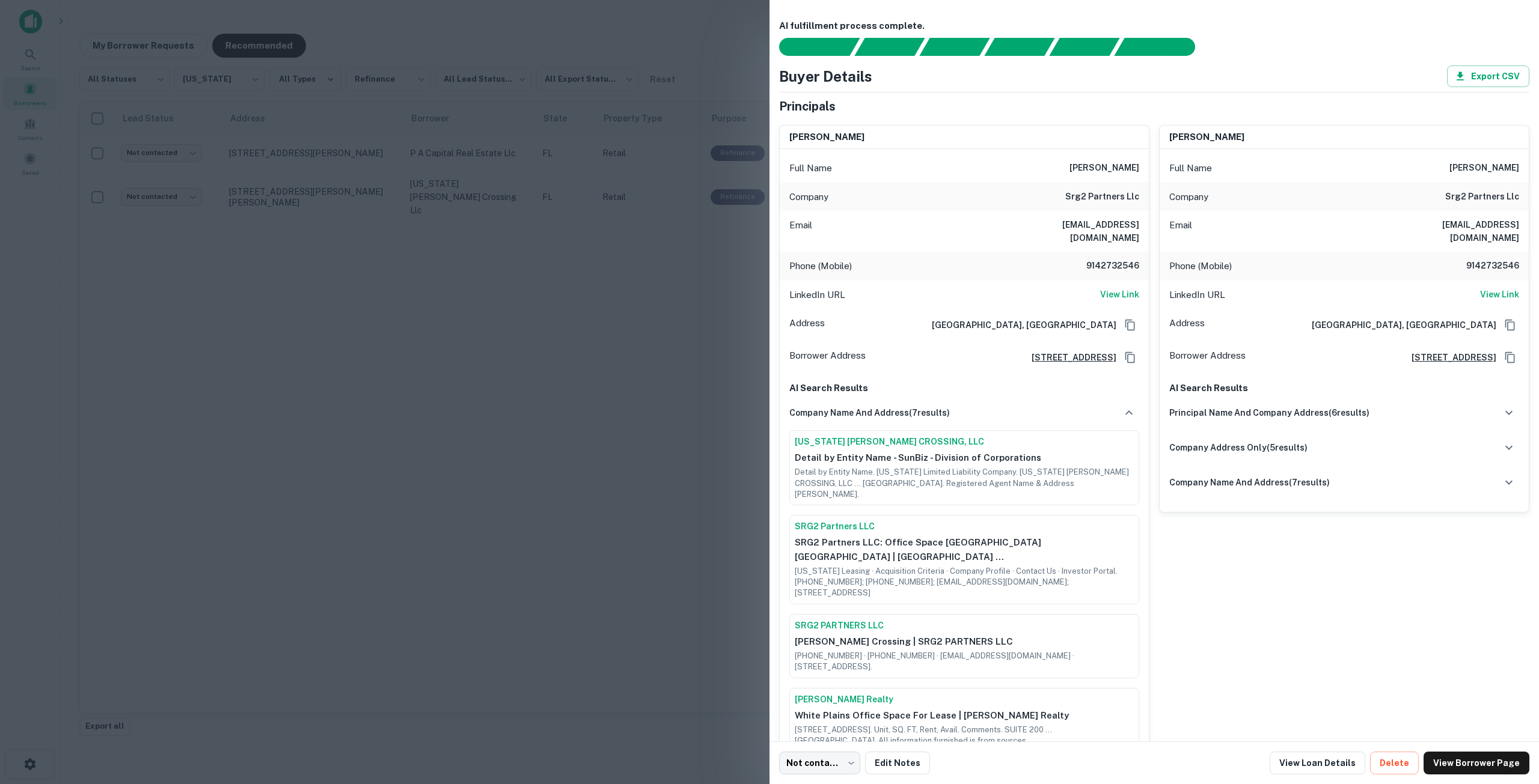
click at [649, 279] on div at bounding box center [770, 392] width 1539 height 784
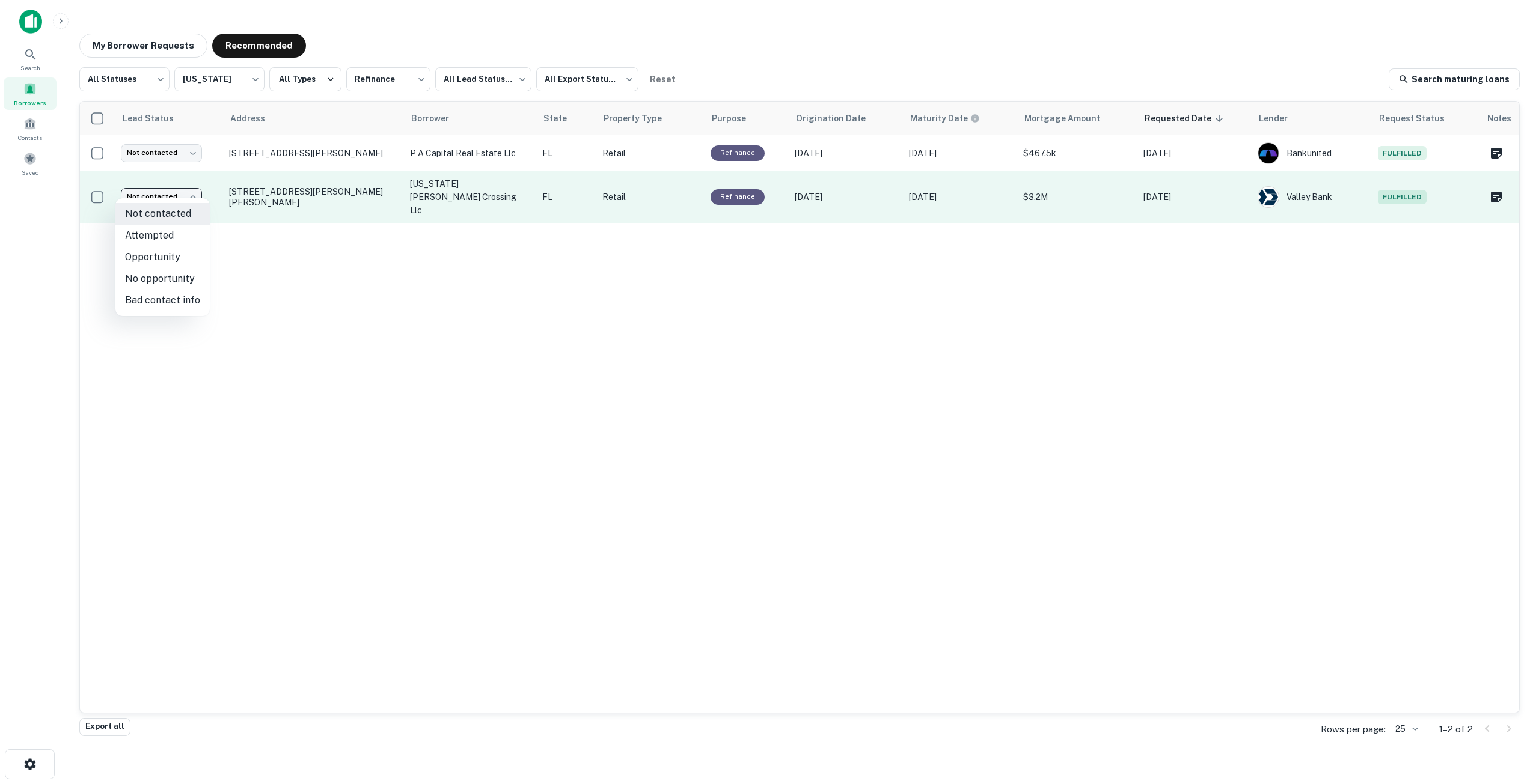
click at [193, 186] on body "Search Borrowers Contacts Saved My Borrower Requests Recommended All Statuses *…" at bounding box center [770, 392] width 1539 height 784
click at [193, 186] on div at bounding box center [770, 392] width 1539 height 784
click at [705, 190] on td "Refinance" at bounding box center [747, 197] width 84 height 52
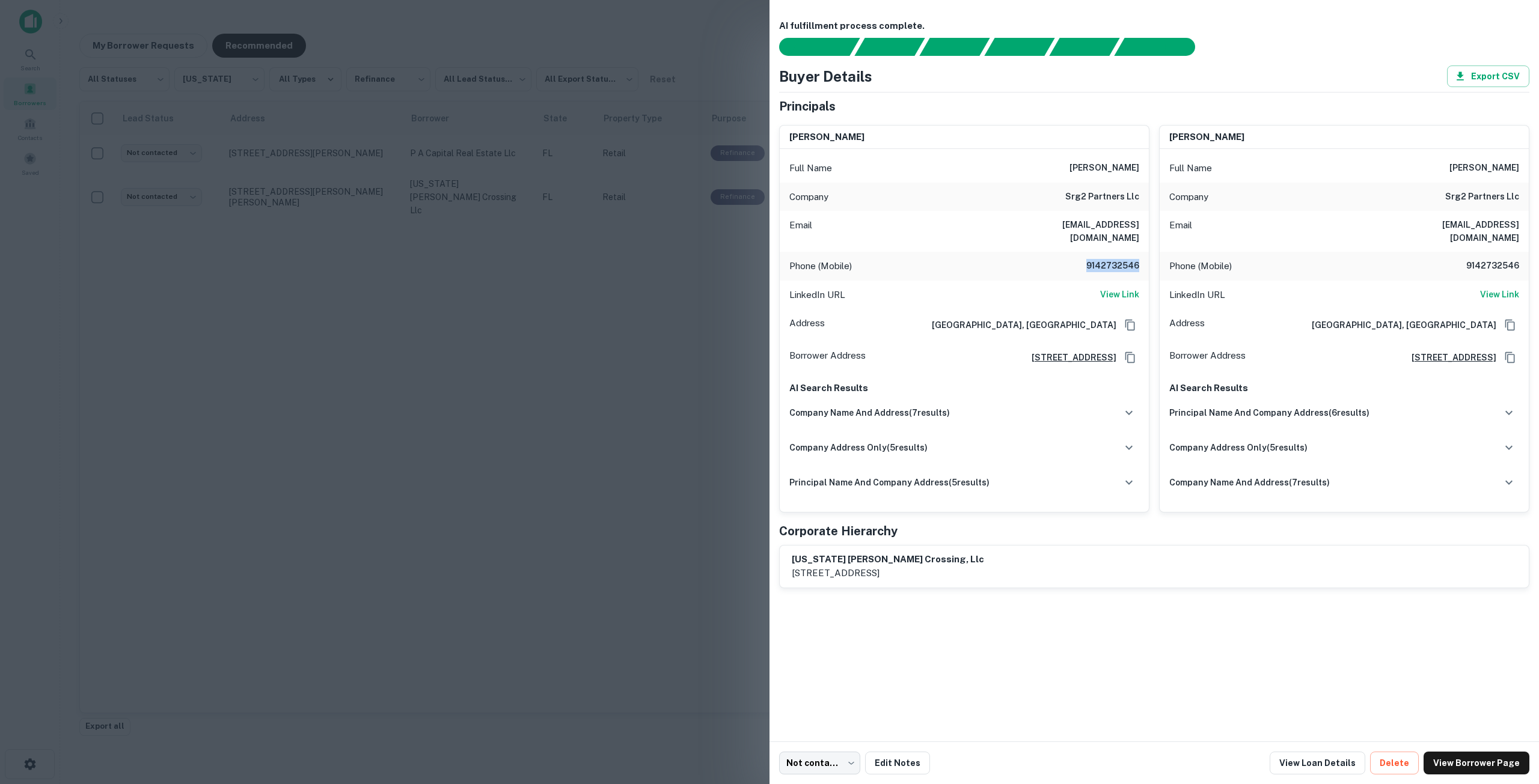
drag, startPoint x: 1078, startPoint y: 252, endPoint x: 1141, endPoint y: 251, distance: 63.0
click at [1141, 252] on div "Phone (Mobile) 9142732546" at bounding box center [964, 266] width 369 height 29
copy h6 "9142732546"
drag, startPoint x: 865, startPoint y: 132, endPoint x: 787, endPoint y: 136, distance: 78.1
click at [787, 136] on div "jill greenspan" at bounding box center [964, 138] width 369 height 24
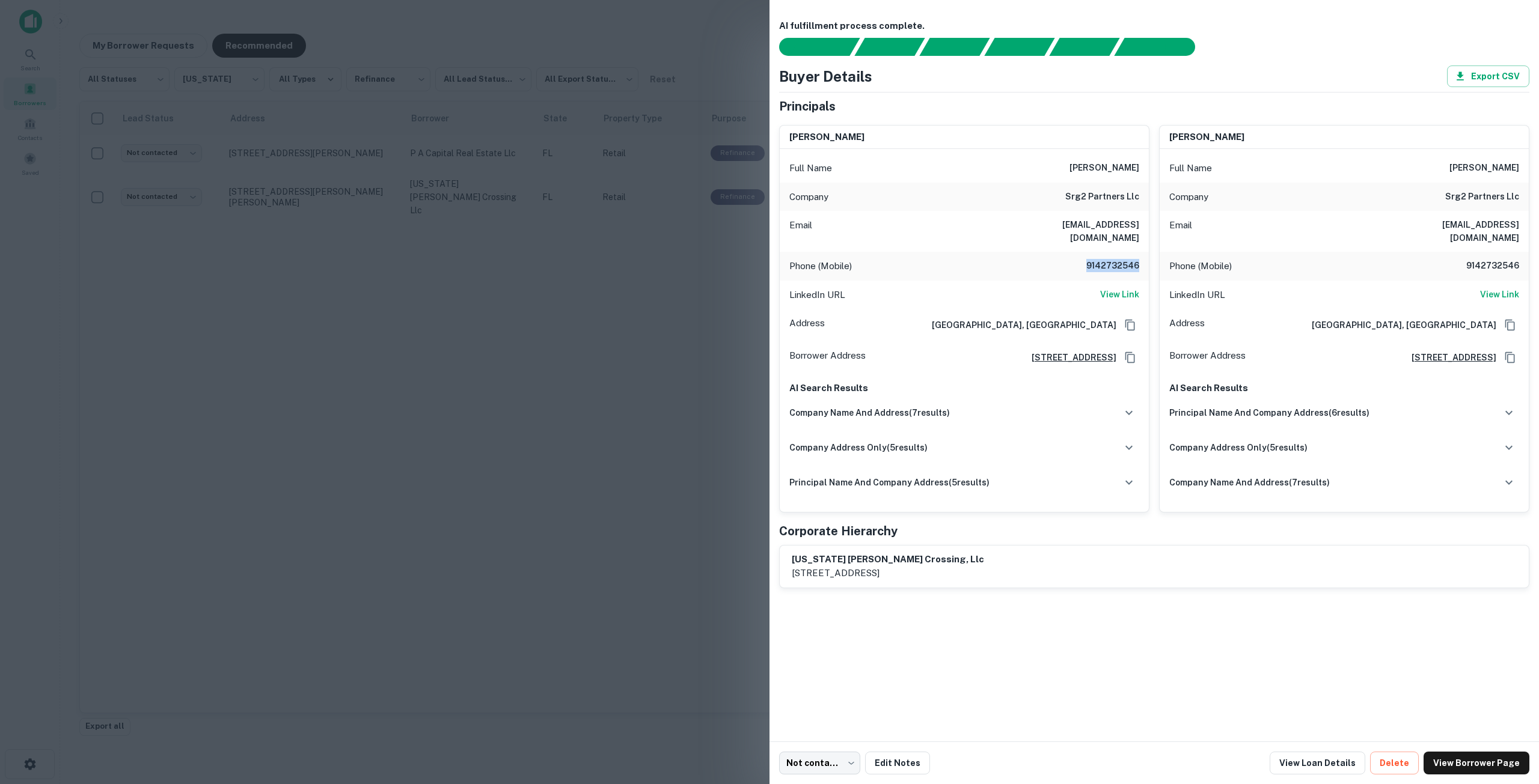
copy h6 "jill greenspan"
click at [629, 36] on div at bounding box center [770, 392] width 1539 height 784
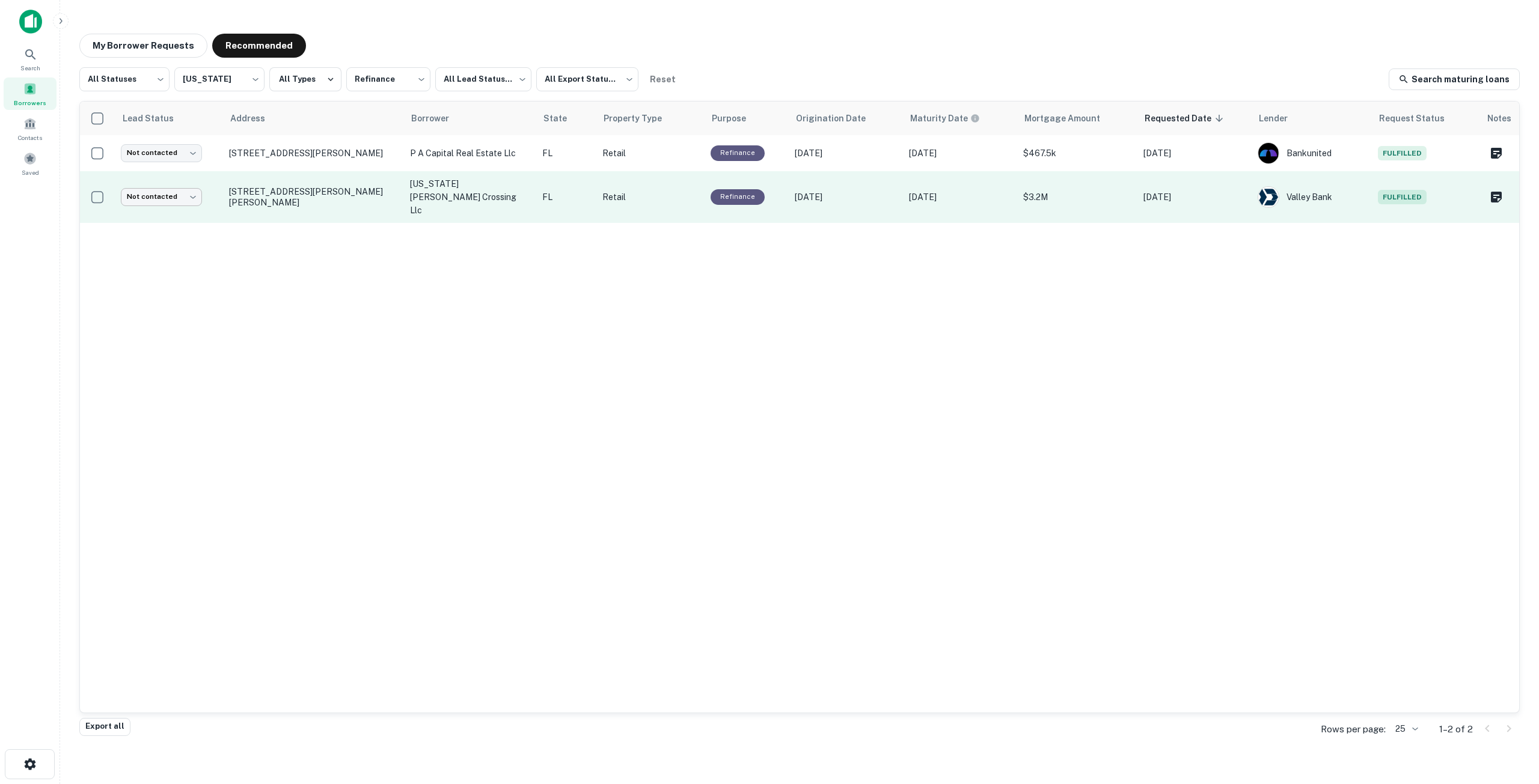
click at [193, 189] on body "Search Borrowers Contacts Saved My Borrower Requests Recommended All Statuses *…" at bounding box center [770, 392] width 1539 height 784
click at [193, 189] on div at bounding box center [770, 392] width 1539 height 784
click at [454, 194] on p "florida kelly crossing llc" at bounding box center [470, 197] width 120 height 40
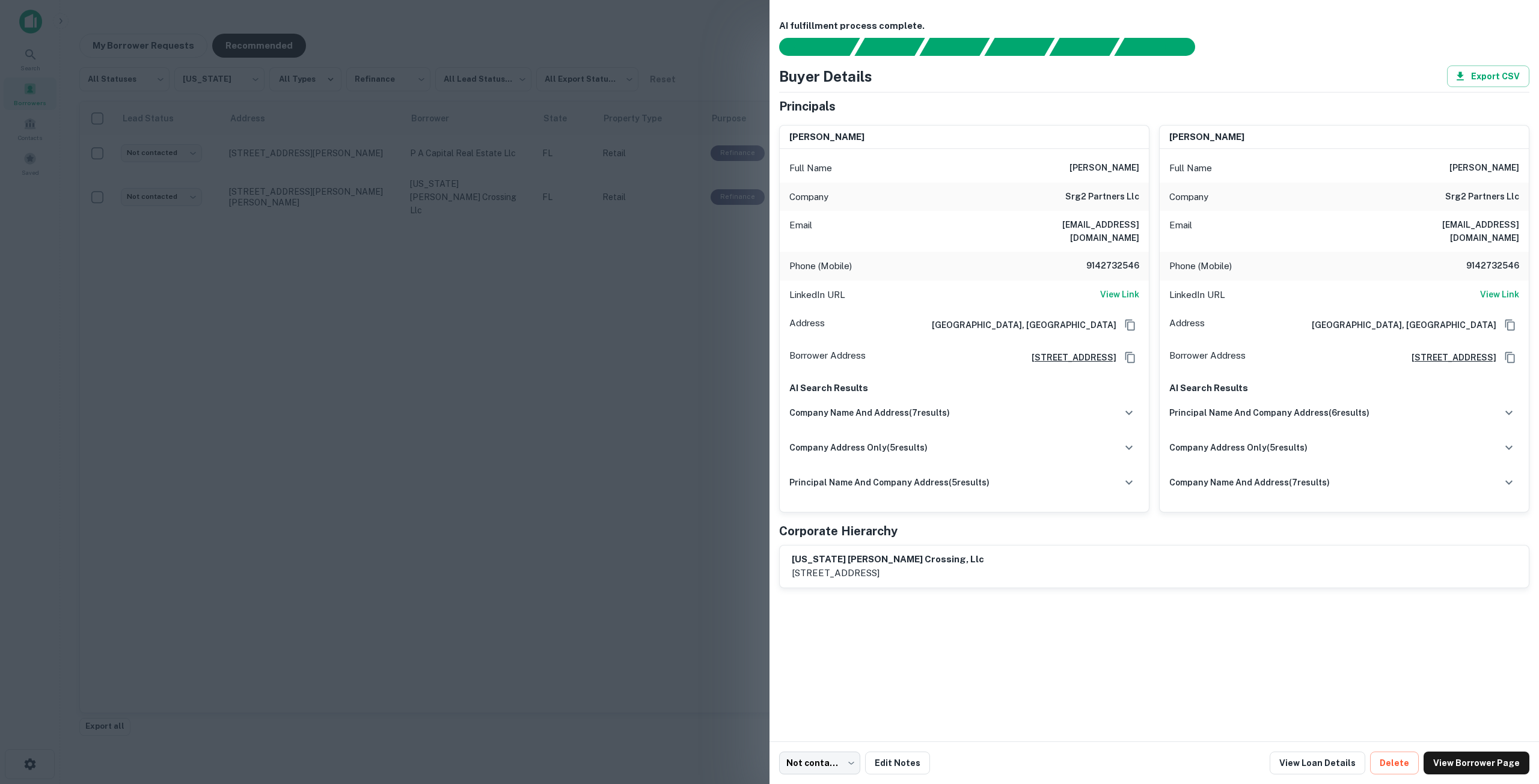
click at [669, 471] on div at bounding box center [770, 392] width 1539 height 784
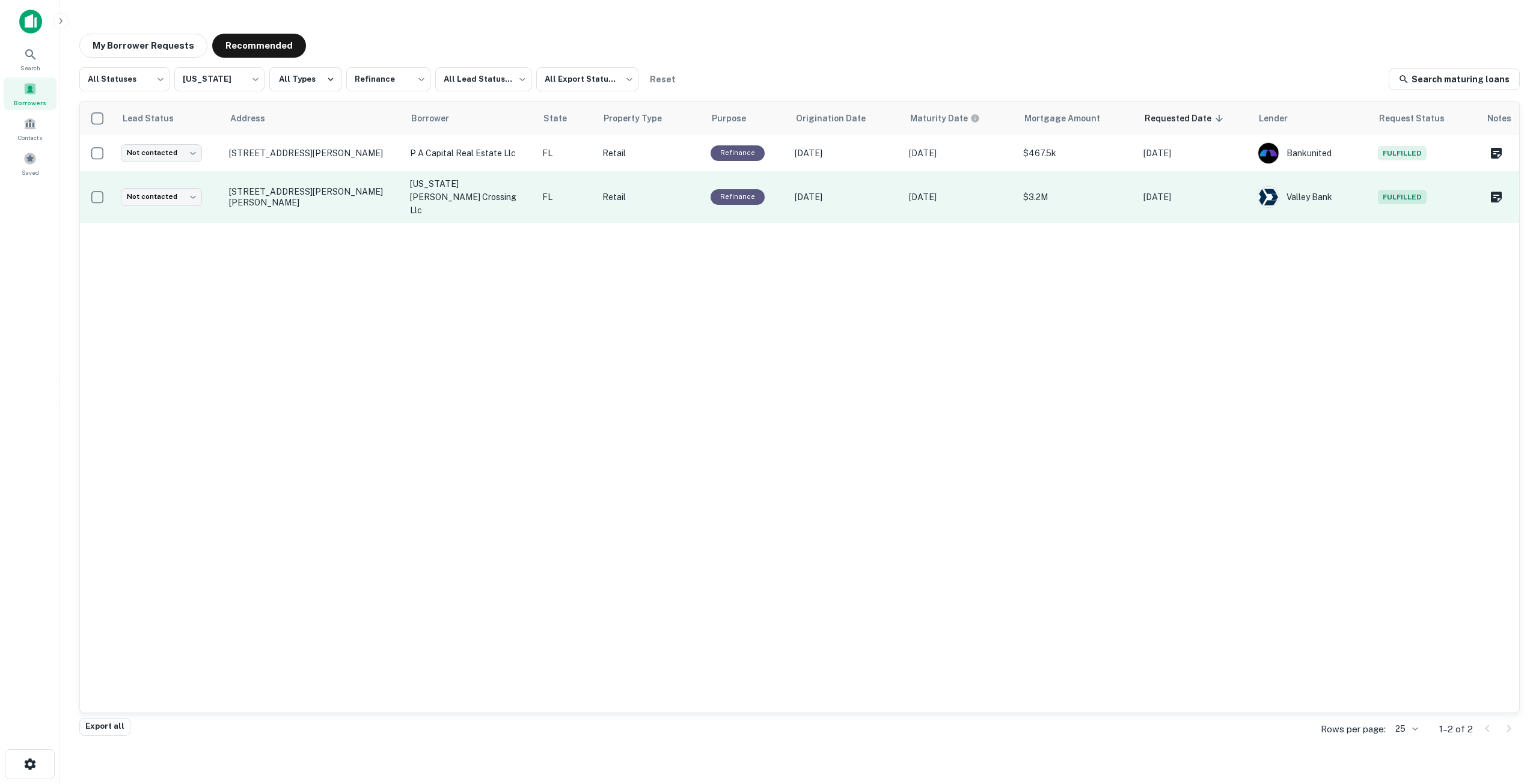
click at [1398, 192] on span "Fulfilled" at bounding box center [1402, 197] width 48 height 14
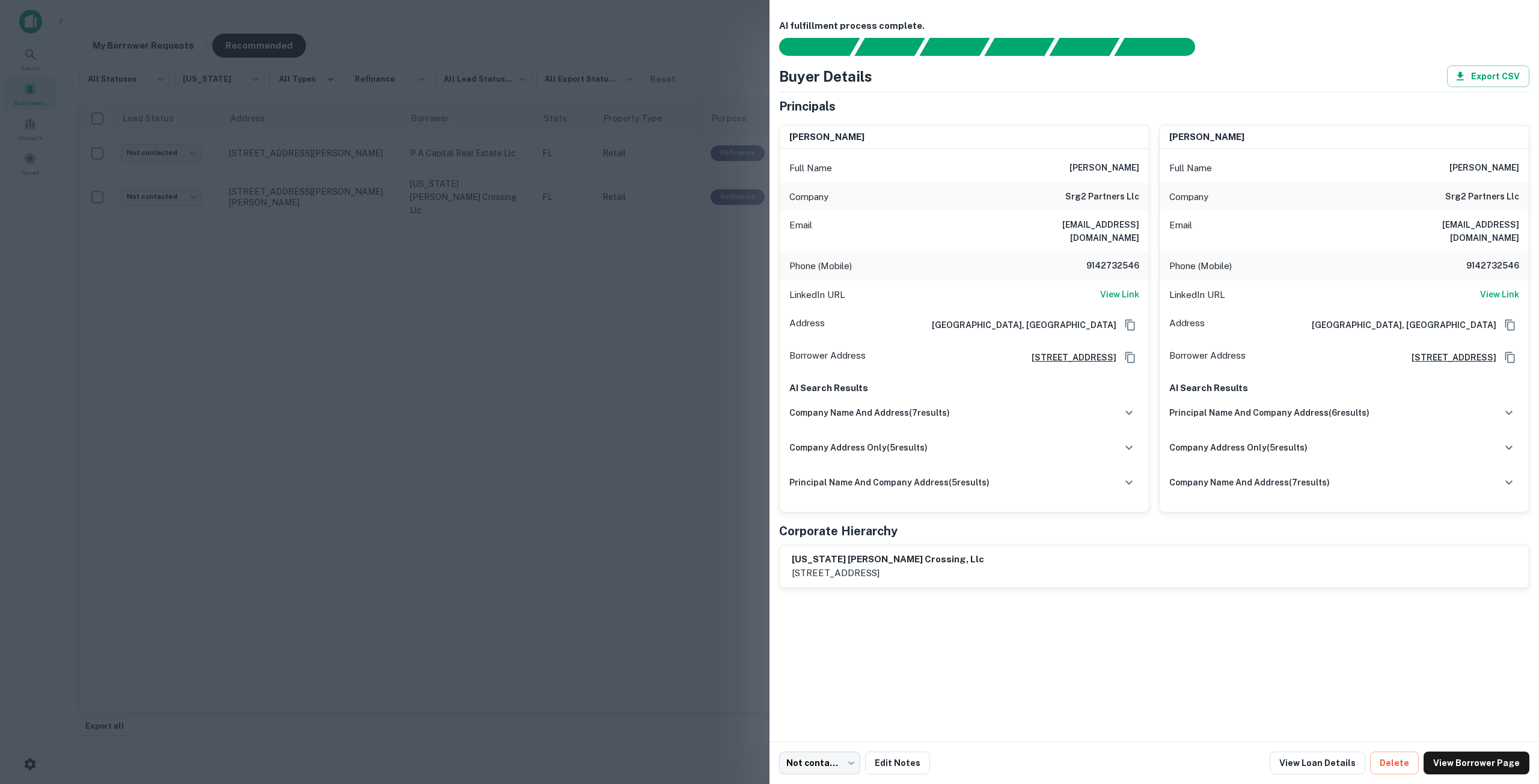
click at [720, 500] on div at bounding box center [770, 392] width 1539 height 784
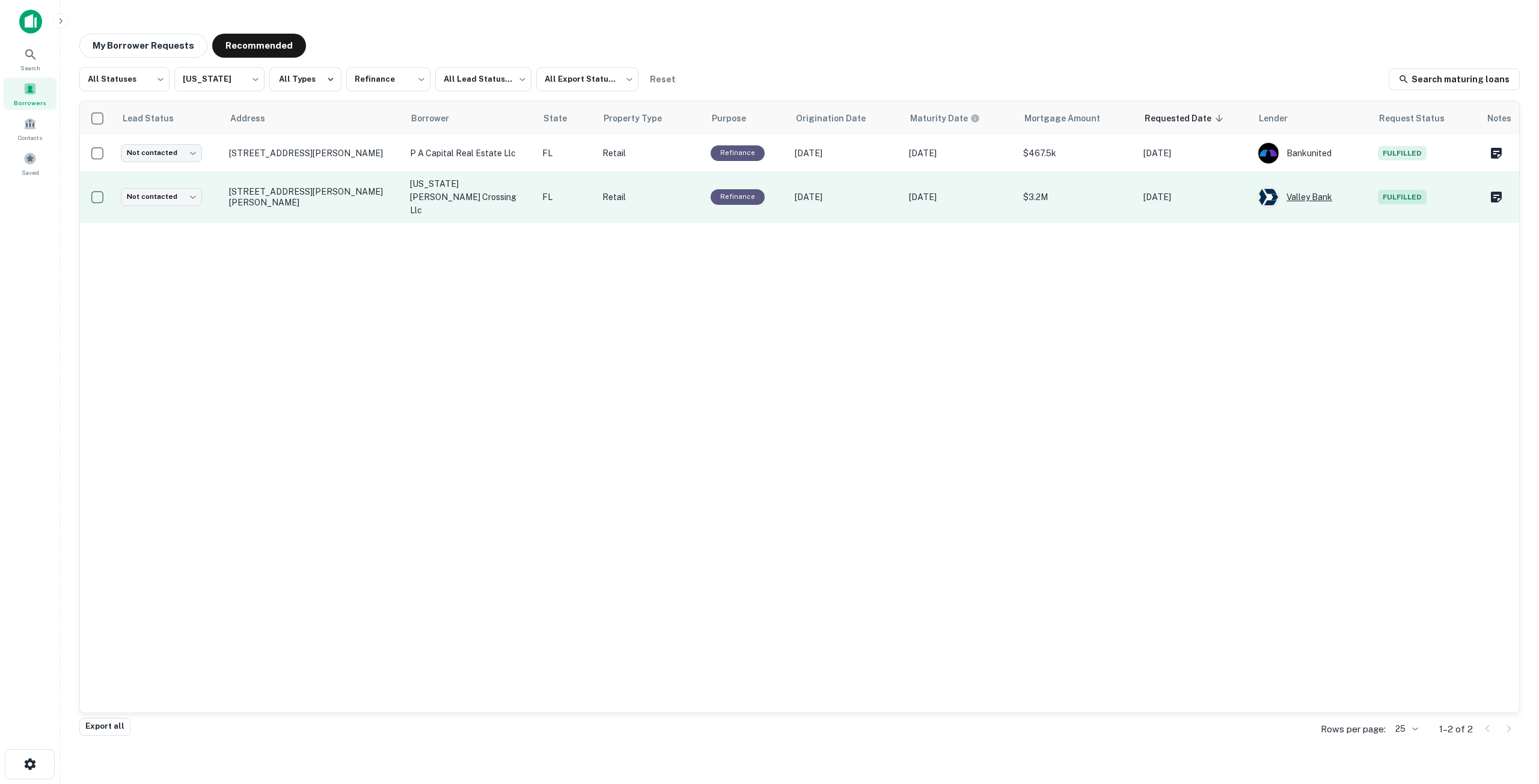
click at [1293, 188] on div "Valley Bank" at bounding box center [1312, 197] width 108 height 21
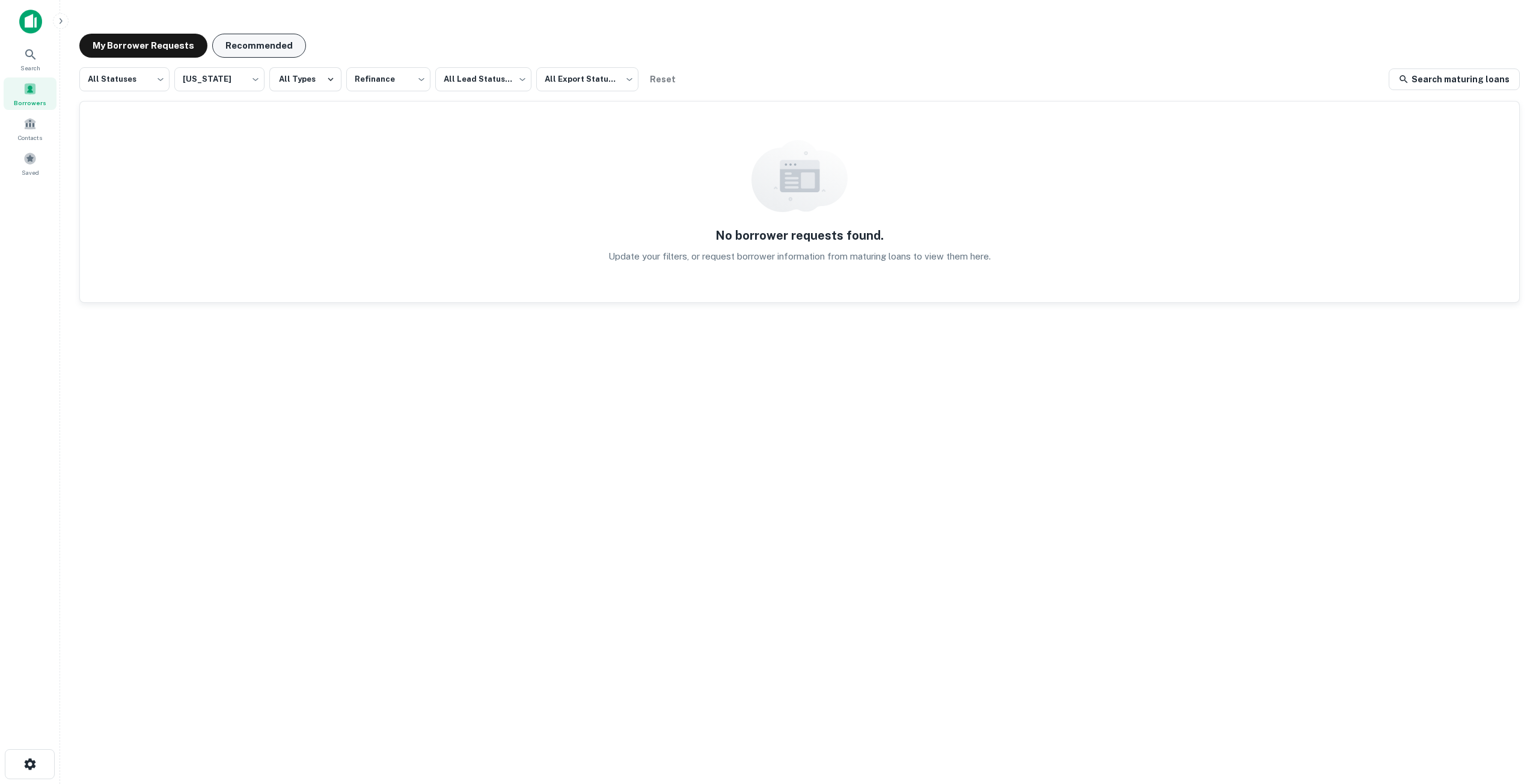
click at [240, 45] on button "Recommended" at bounding box center [259, 45] width 94 height 24
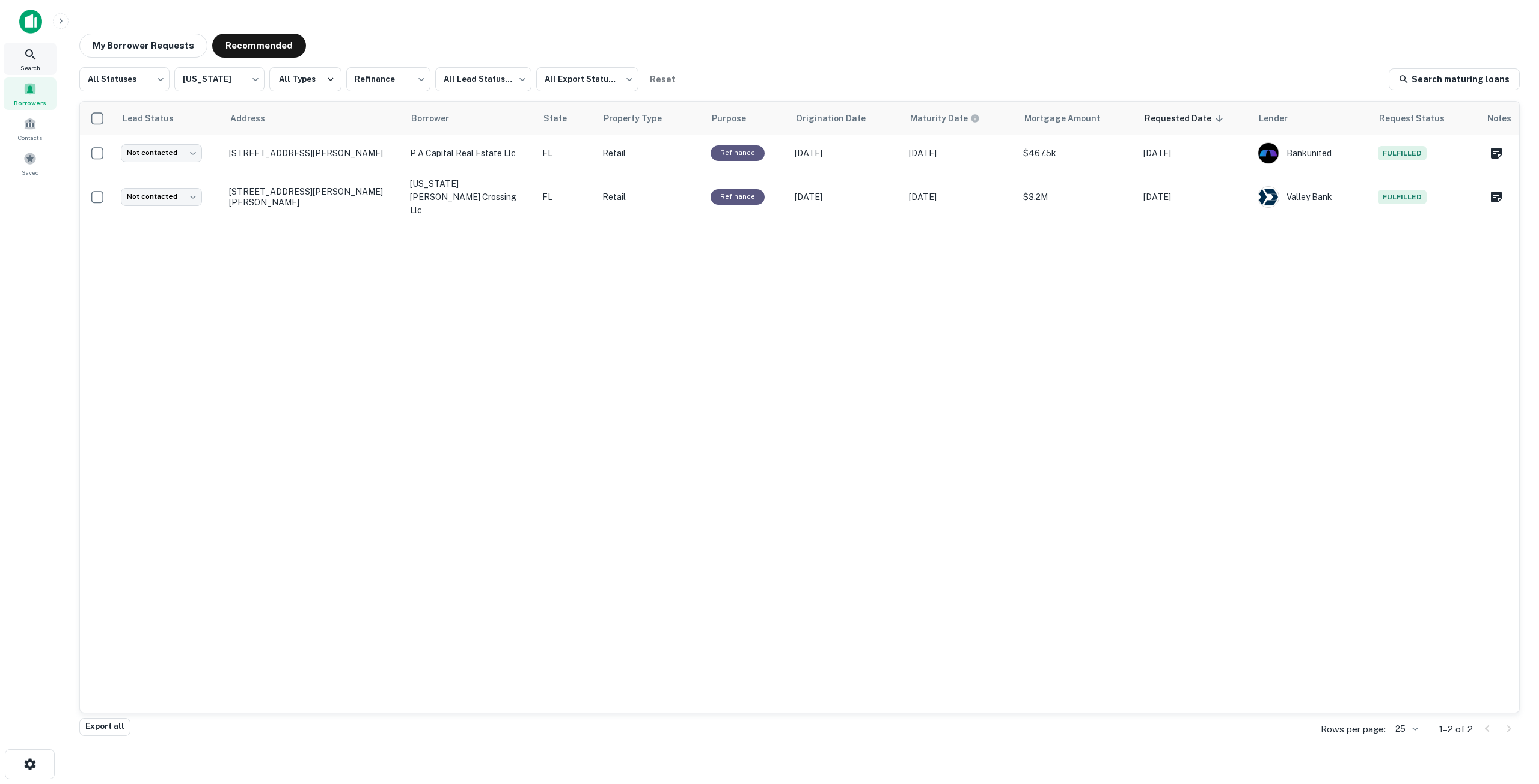
click at [30, 53] on icon at bounding box center [31, 55] width 14 height 14
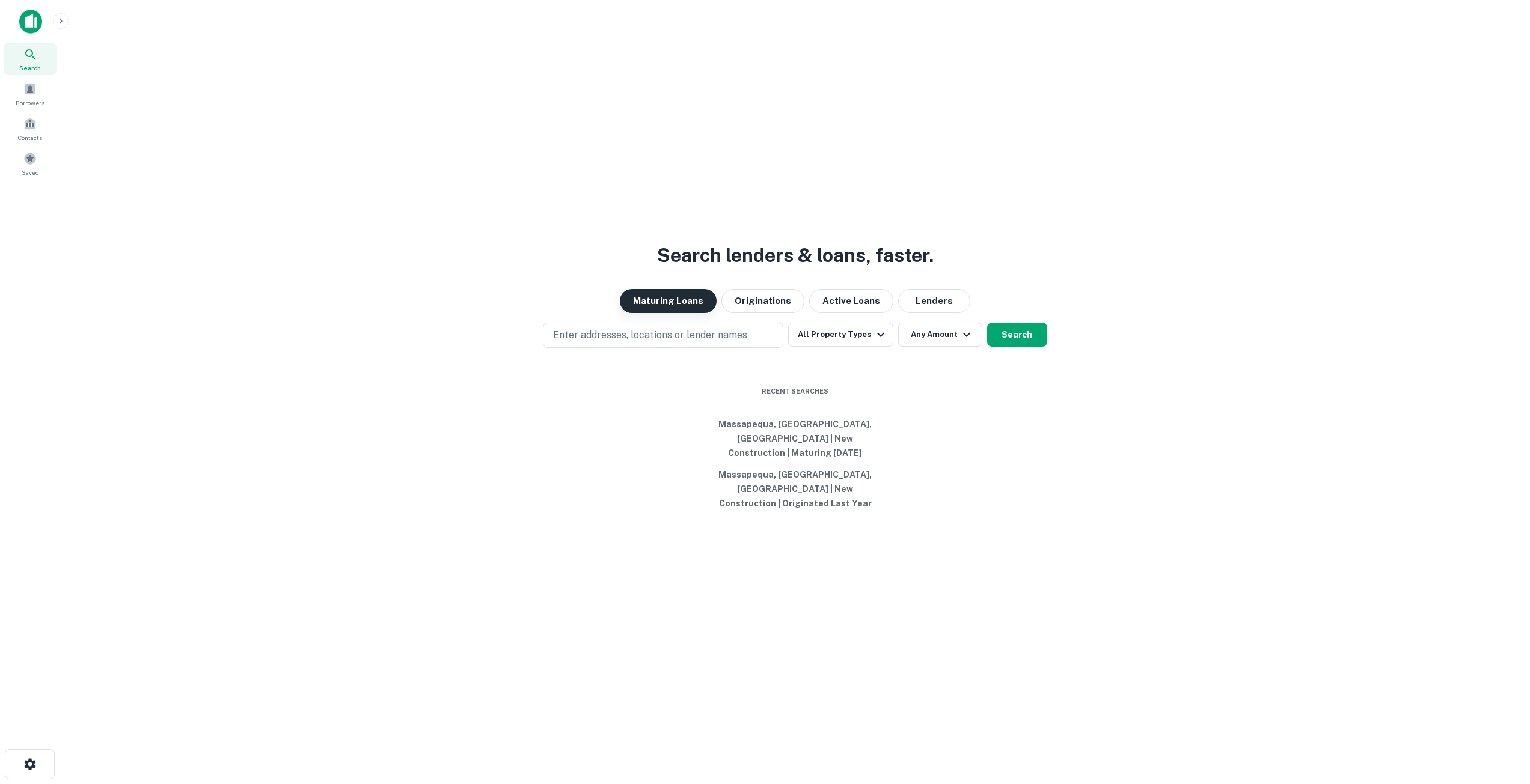
click at [658, 308] on button "Maturing Loans" at bounding box center [668, 301] width 97 height 24
click at [850, 347] on button "All Property Types" at bounding box center [840, 335] width 105 height 24
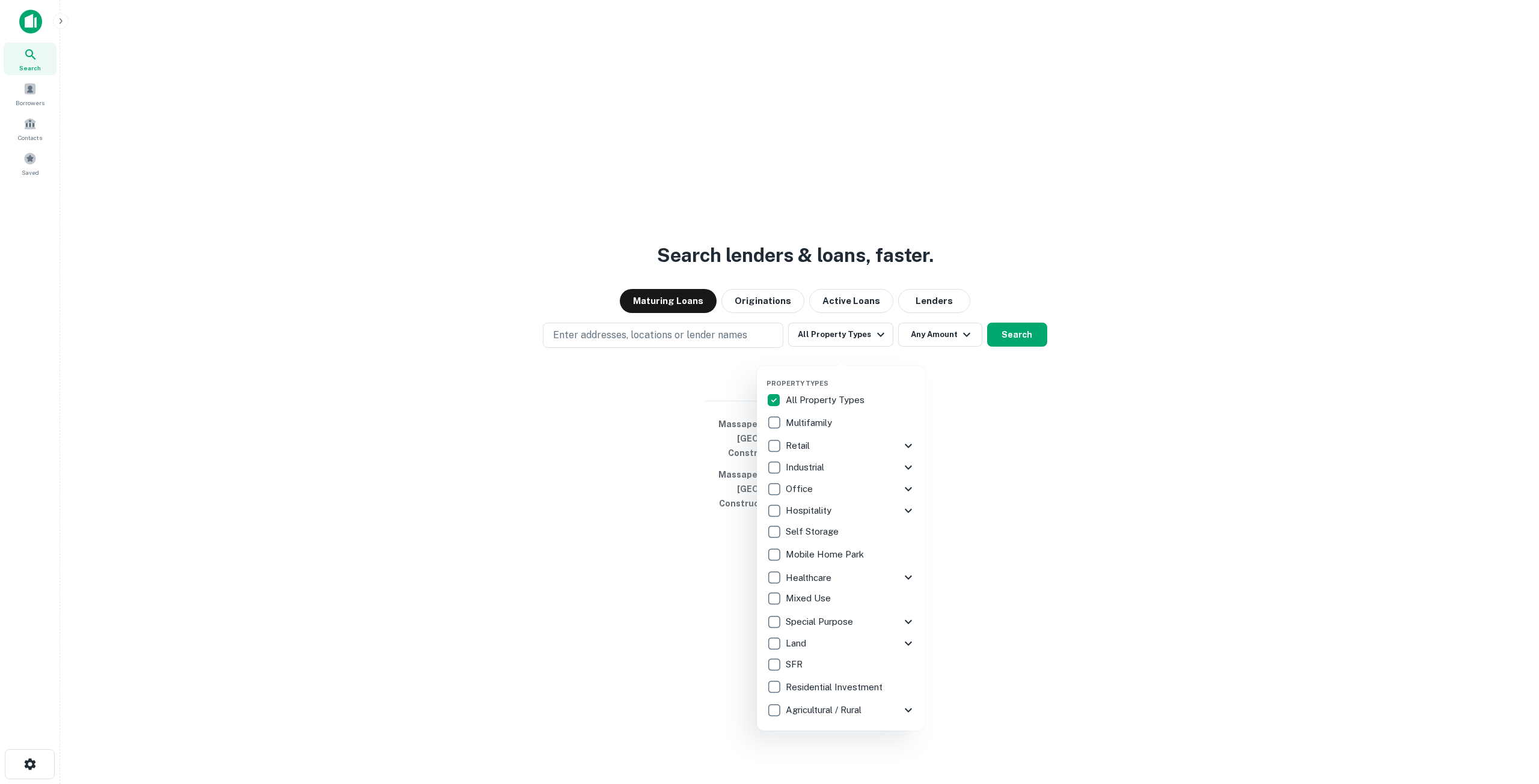
click at [811, 463] on p "Industrial" at bounding box center [806, 468] width 41 height 14
click at [911, 350] on div at bounding box center [770, 392] width 1539 height 784
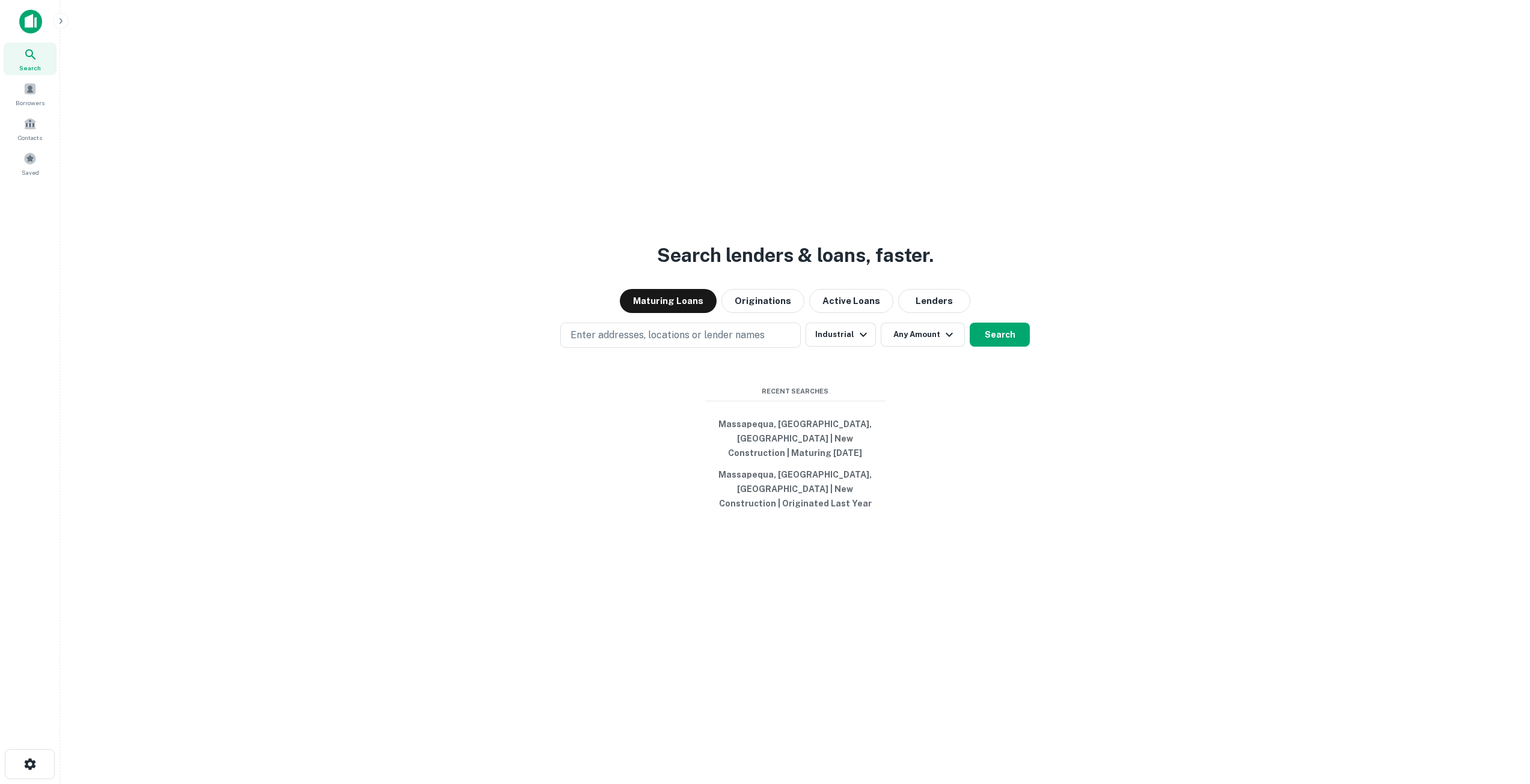
click at [911, 347] on button "Any Amount" at bounding box center [922, 335] width 84 height 24
type input "*******"
click at [958, 414] on input "number" at bounding box center [973, 420] width 76 height 24
type input "********"
click at [754, 350] on div at bounding box center [769, 392] width 1539 height 784
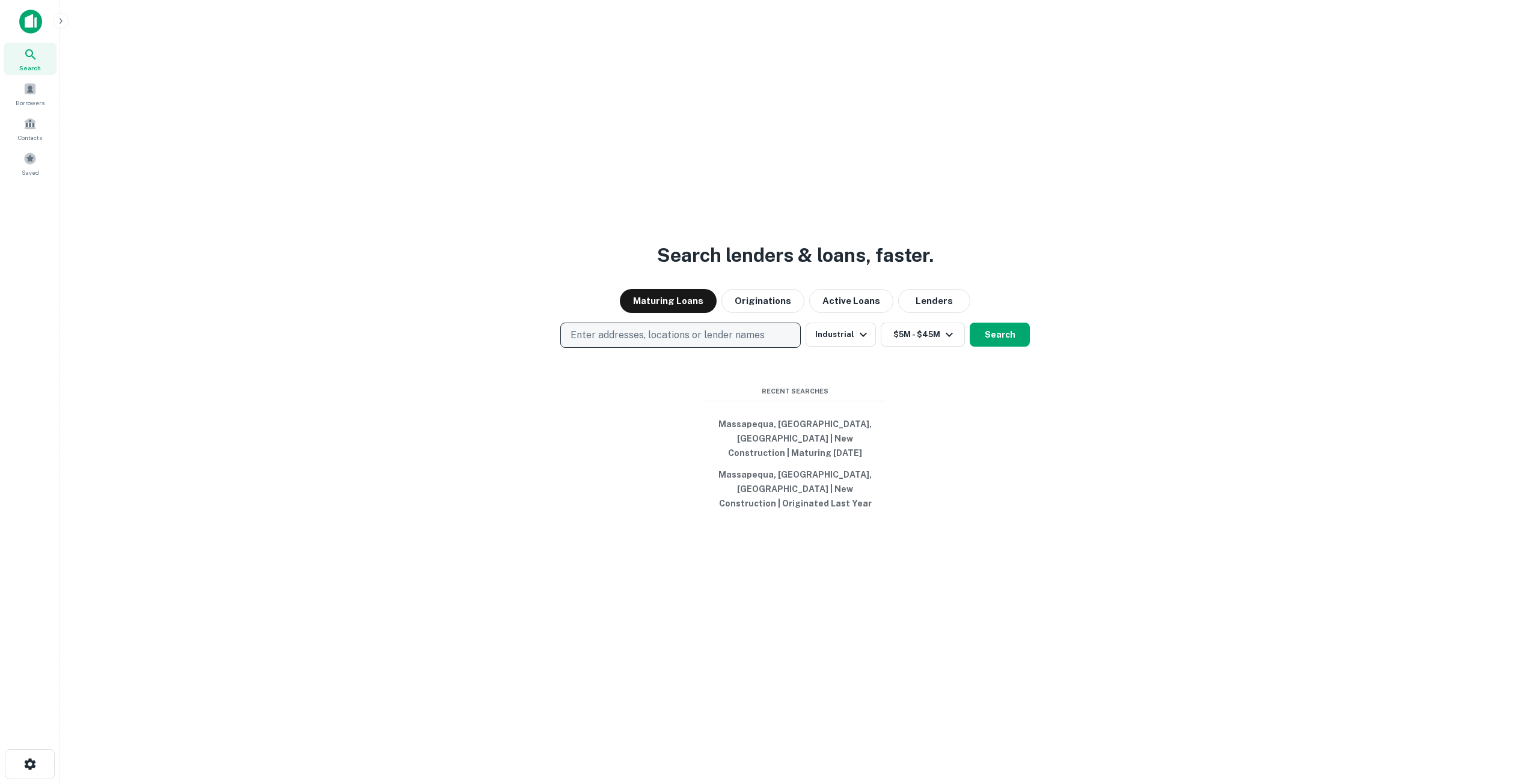
click at [780, 348] on button "Enter addresses, locations or lender names" at bounding box center [680, 335] width 240 height 26
type input "**********"
click at [713, 348] on button "Miami-Dade County, FL, USA" at bounding box center [680, 335] width 240 height 26
click at [724, 343] on button "Miami-Dade County, FL, USA" at bounding box center [680, 335] width 240 height 26
type input "**********"
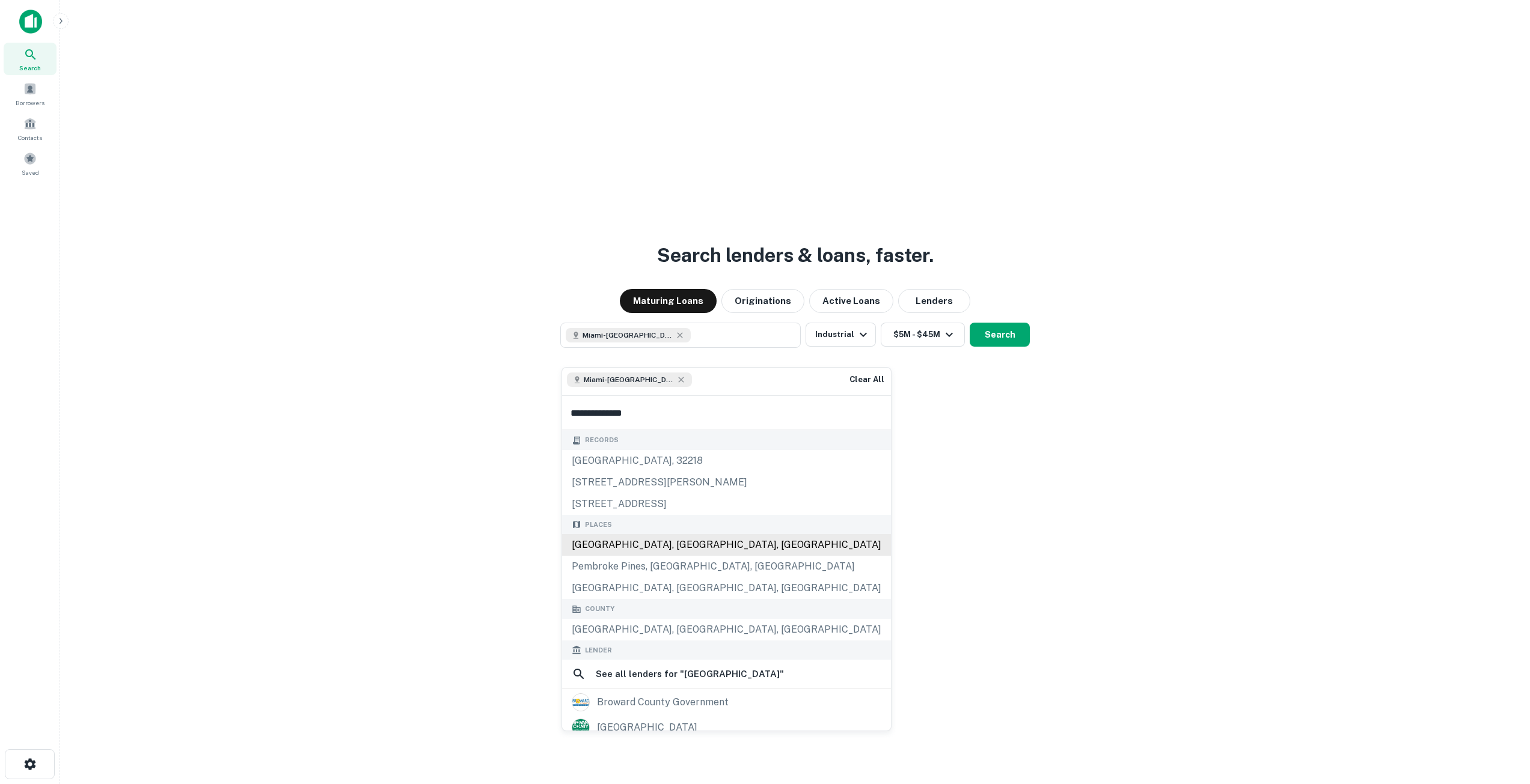
click at [646, 546] on div "Broward County, FL, USA" at bounding box center [726, 545] width 328 height 21
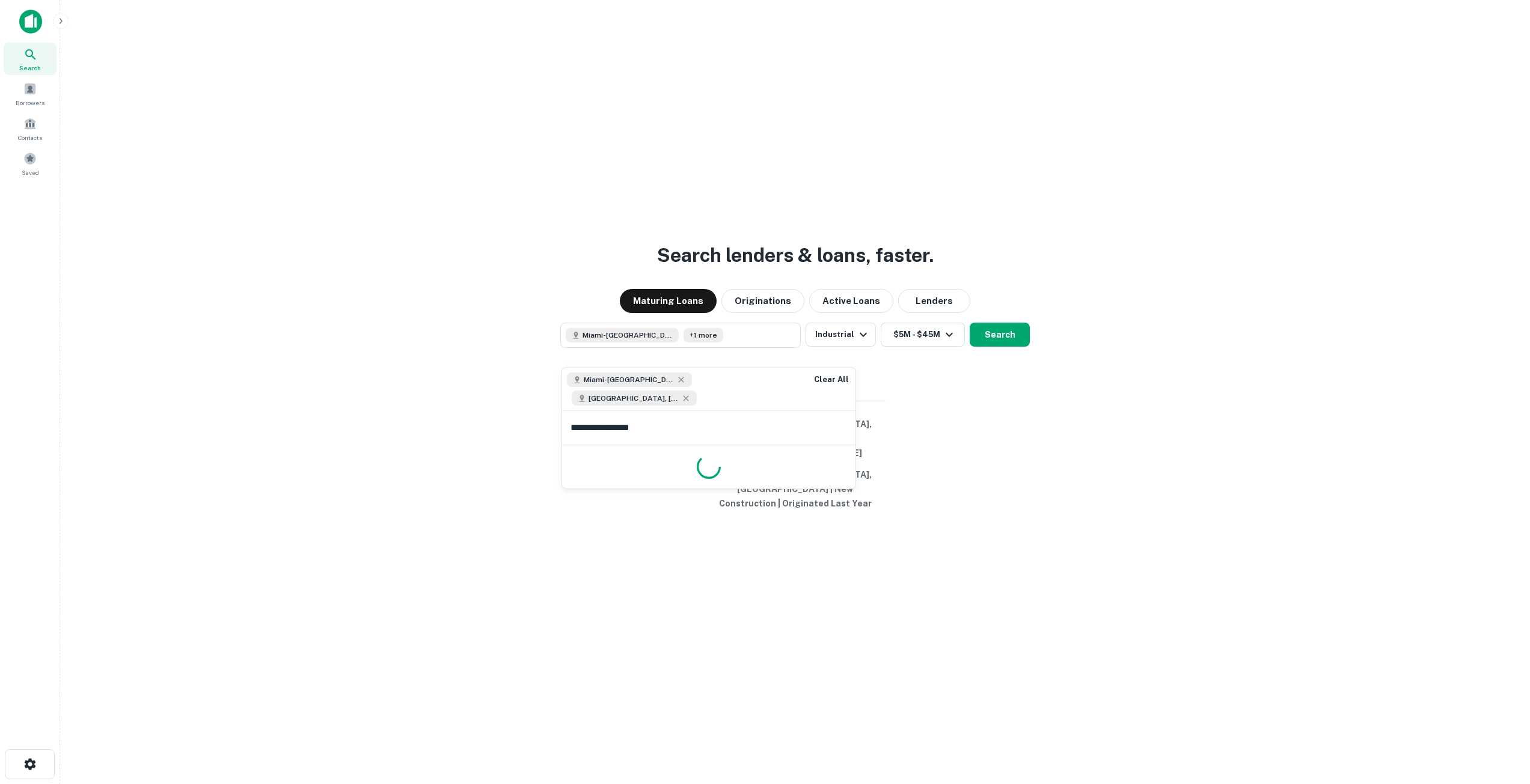
type input "**********"
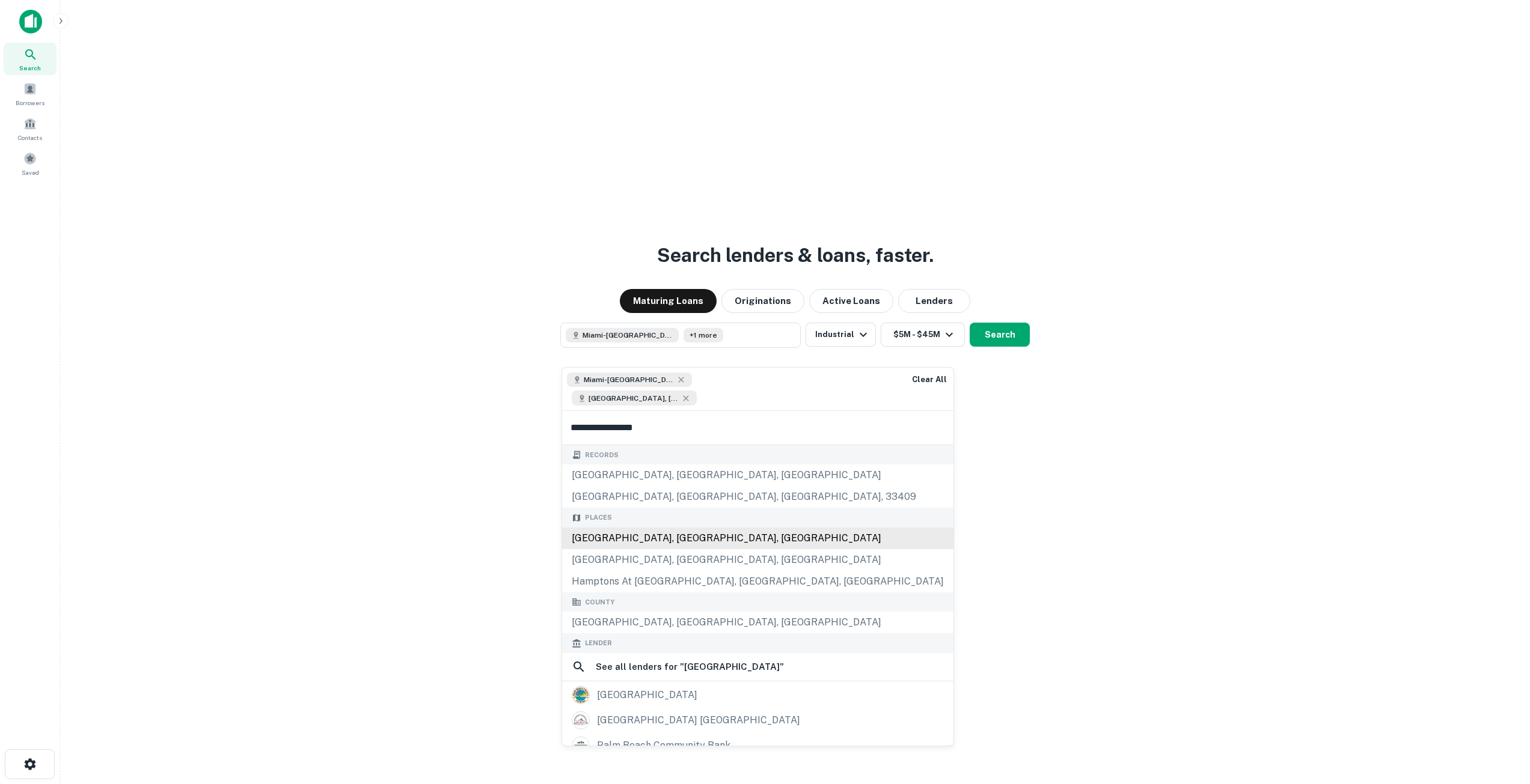
click at [669, 537] on div "Palm Beach County, FL, USA" at bounding box center [757, 538] width 391 height 21
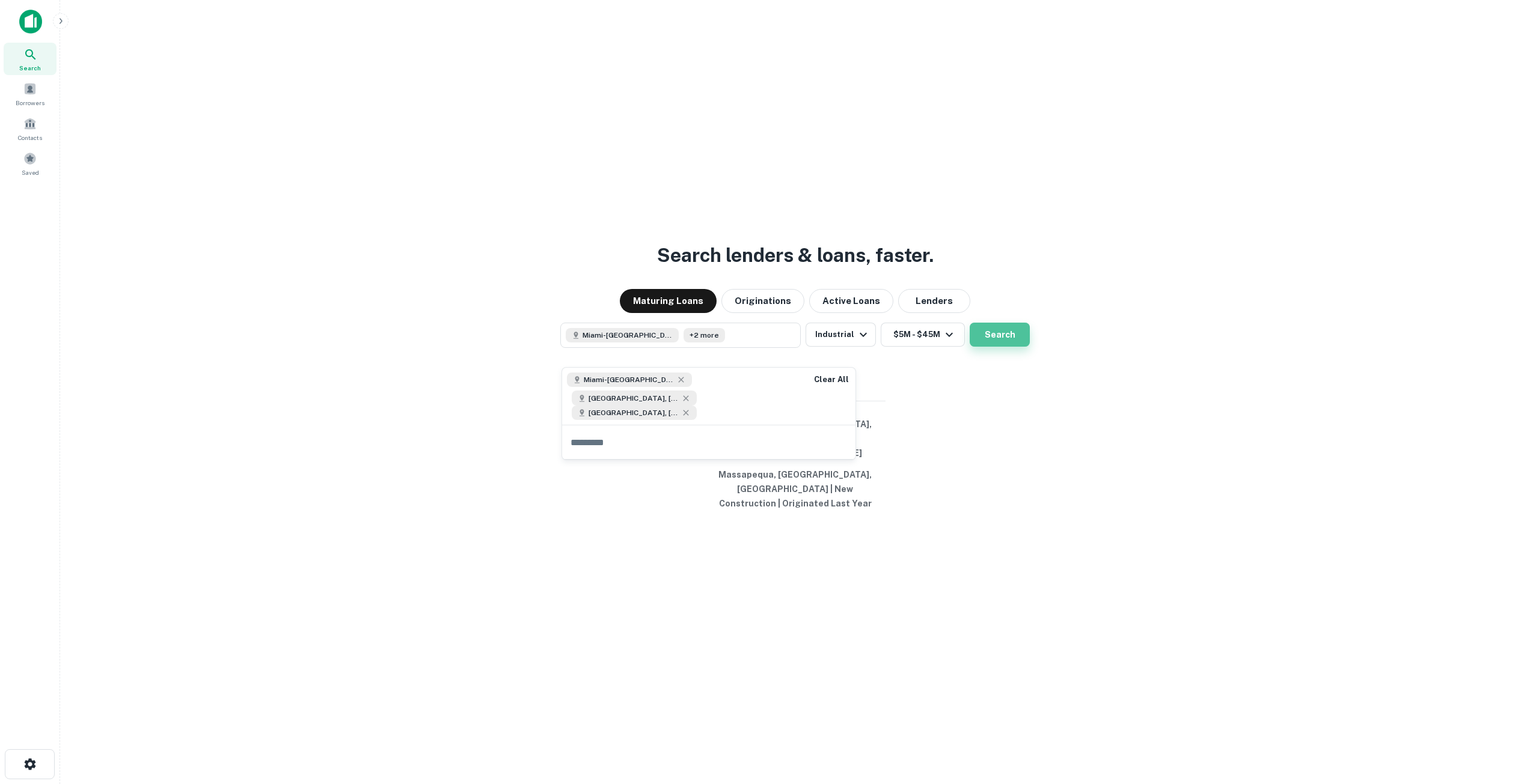
click at [995, 347] on button "Search" at bounding box center [1000, 335] width 60 height 24
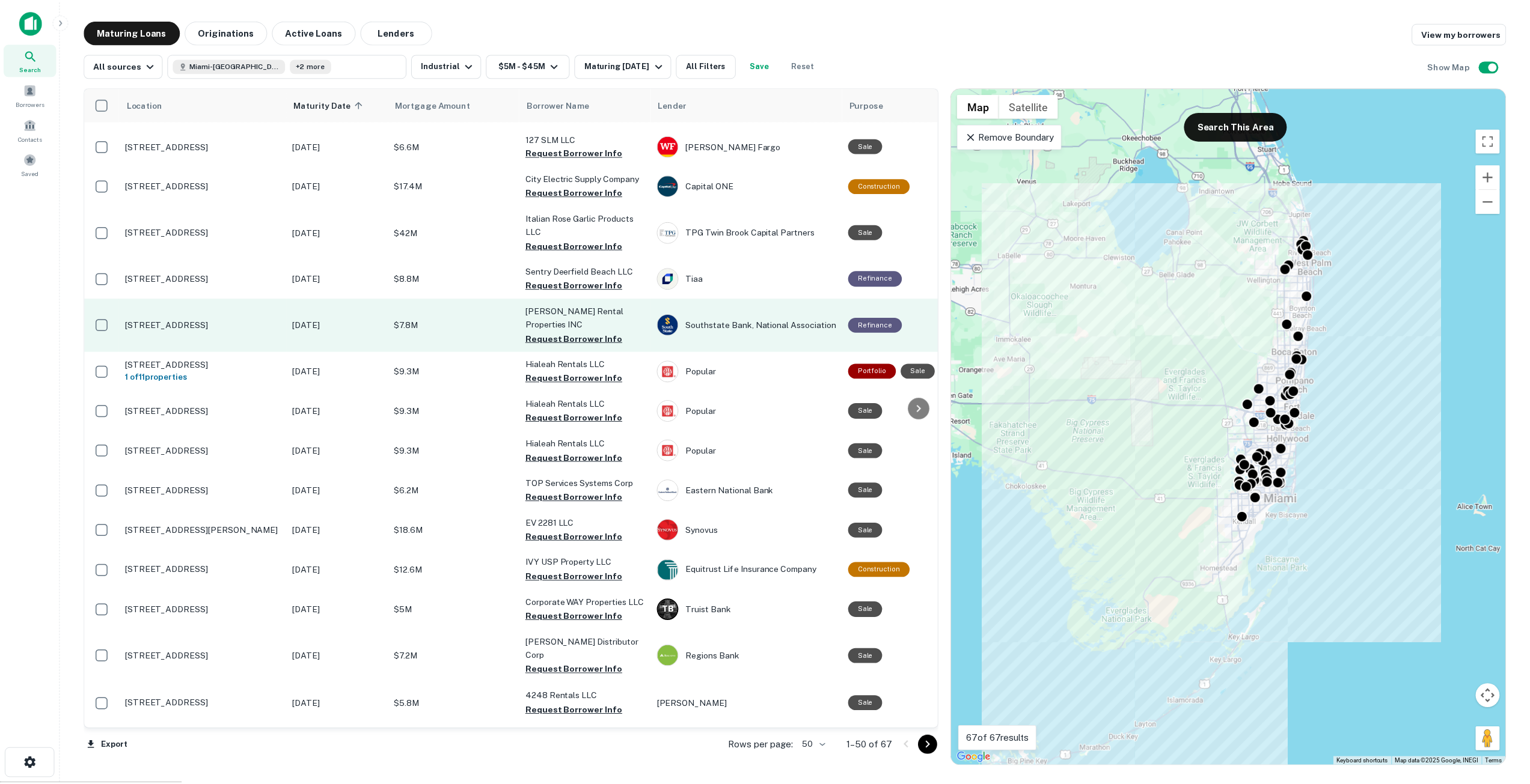
scroll to position [301, 0]
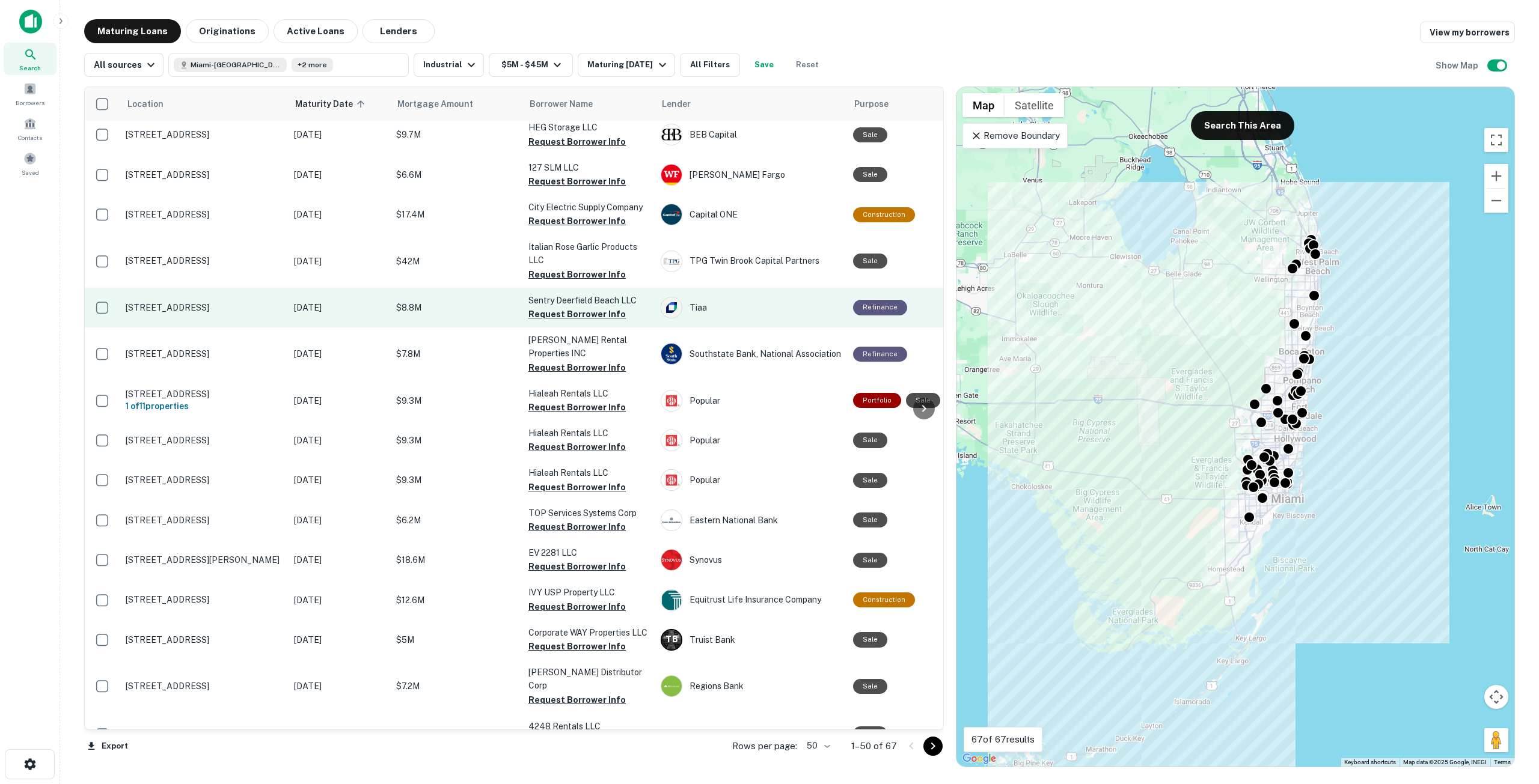
click at [262, 313] on p "545 S Federal Hwy Deerfield Beach, FL 33441" at bounding box center [204, 307] width 156 height 11
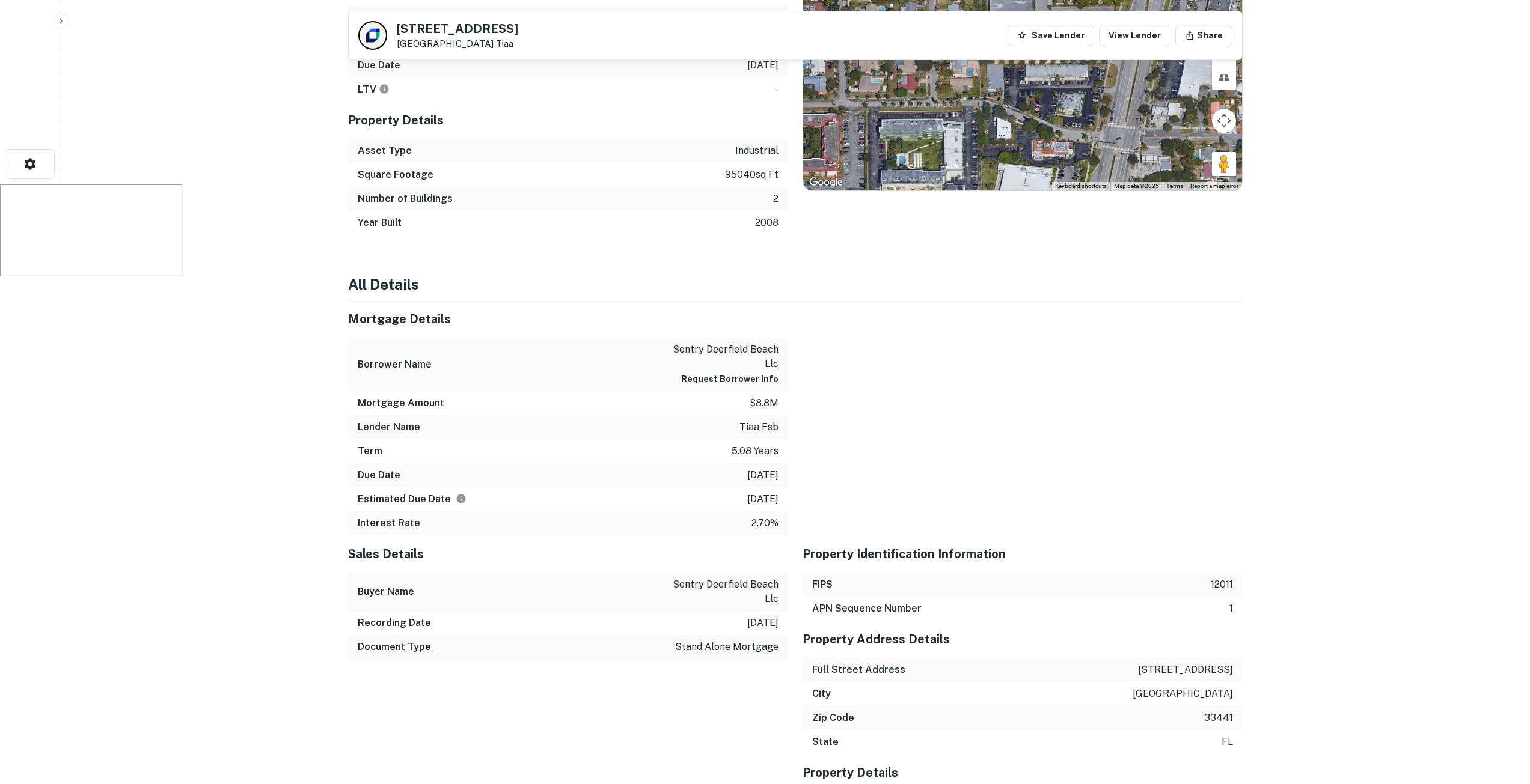
scroll to position [601, 0]
drag, startPoint x: 616, startPoint y: 340, endPoint x: 784, endPoint y: 343, distance: 168.0
click at [784, 343] on div "Borrower Name sentry deerfield beach llc Request Borrower Info" at bounding box center [567, 363] width 440 height 53
copy p "sentry deerfield beach"
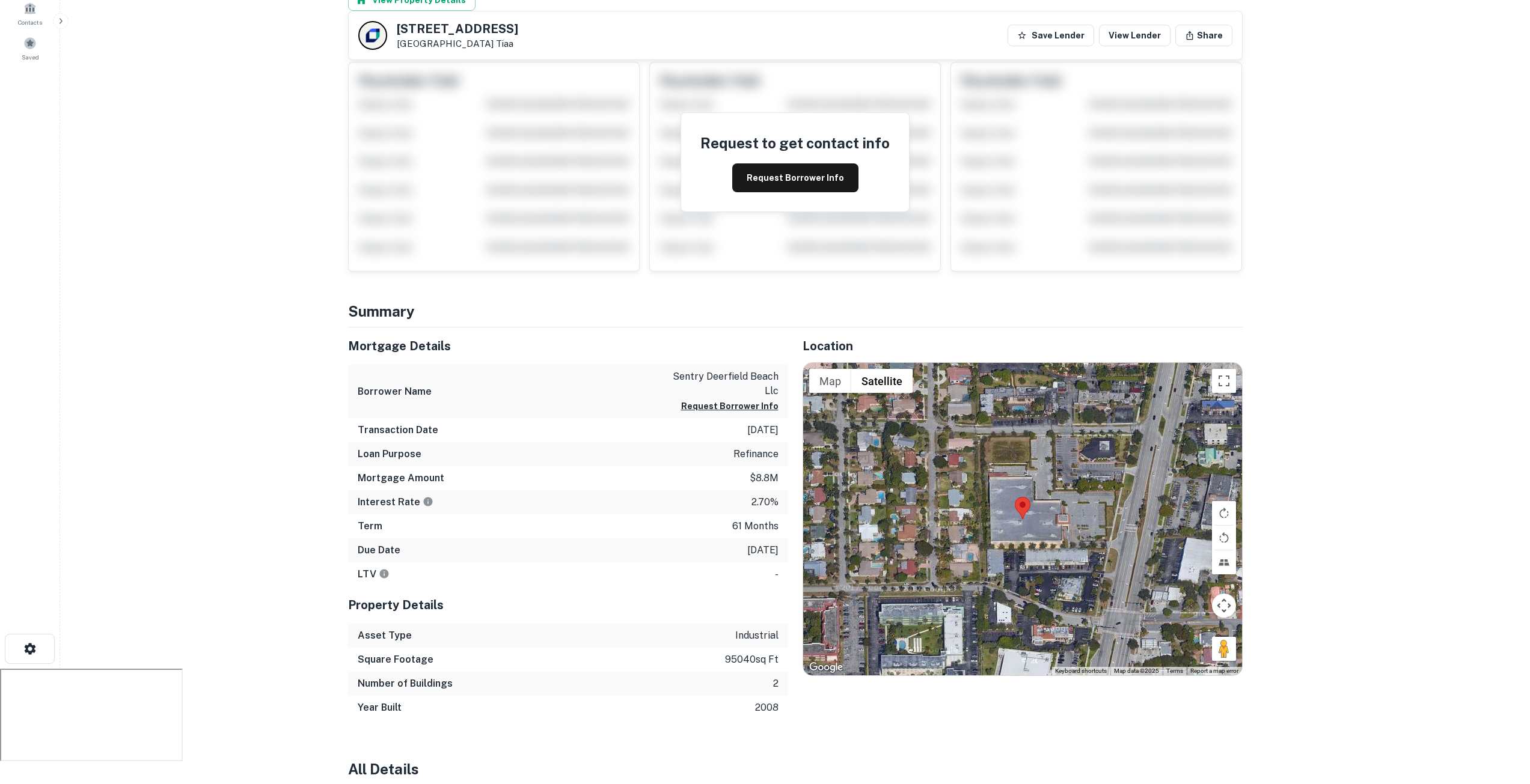
scroll to position [114, 0]
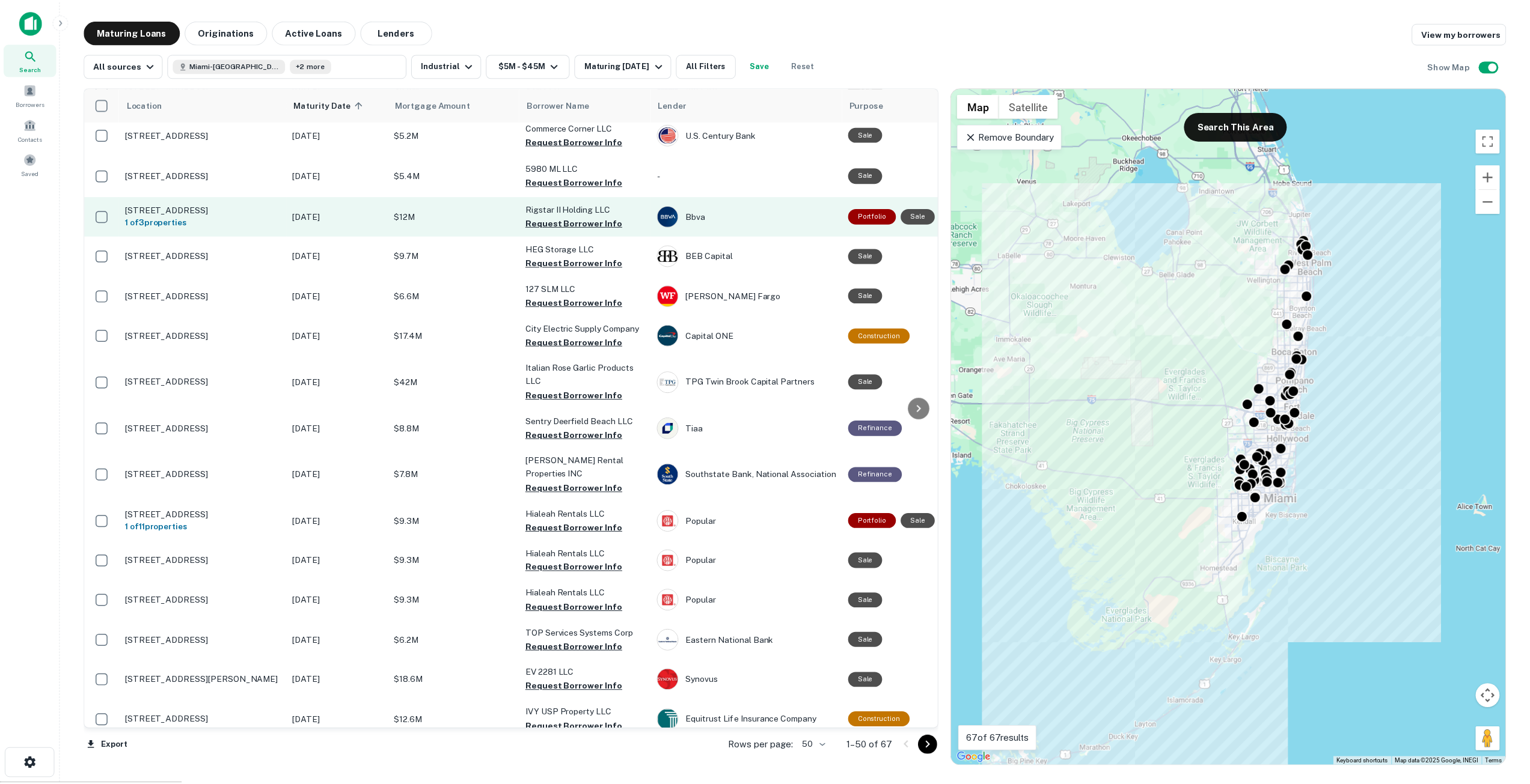
scroll to position [181, 0]
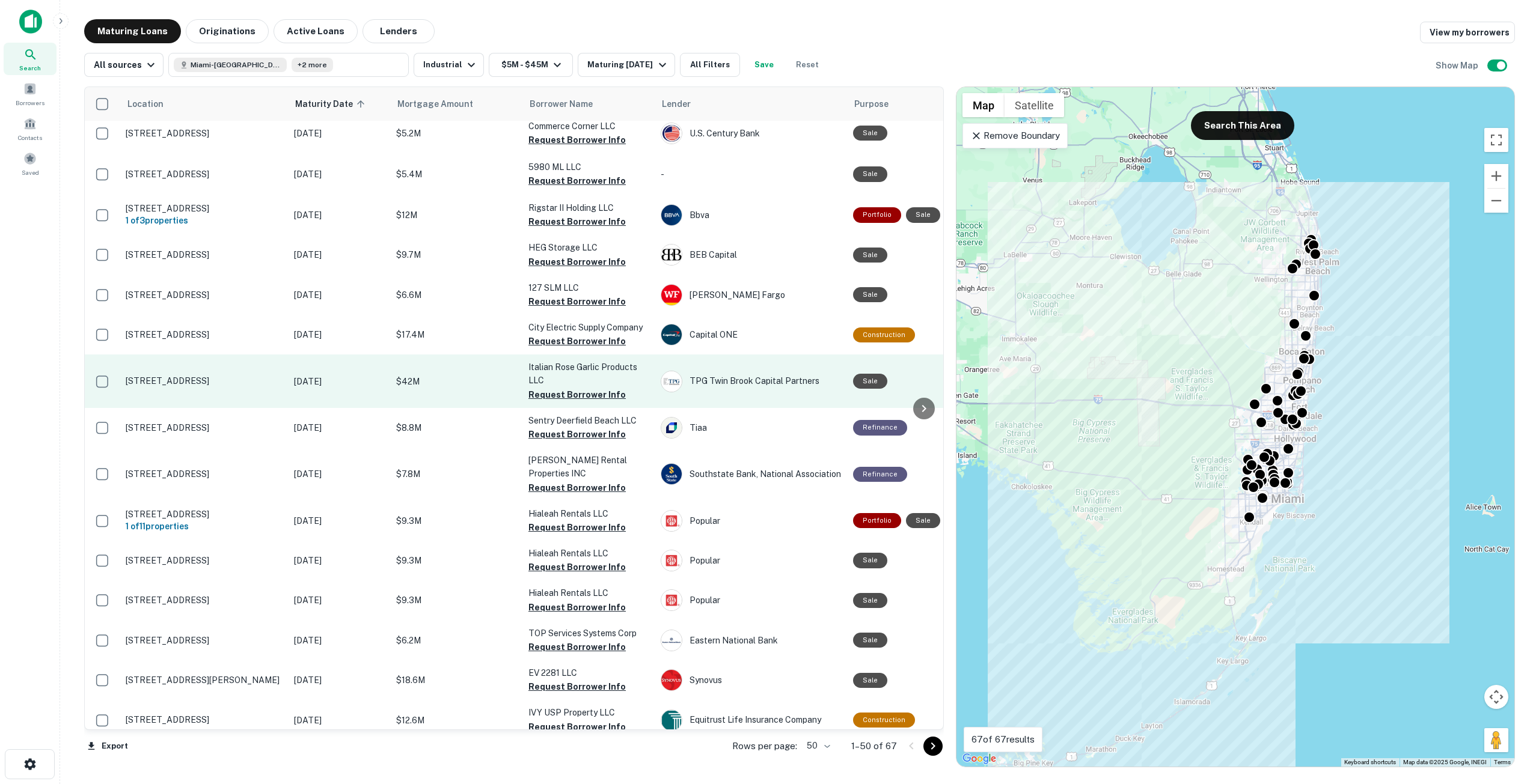
click at [201, 387] on p "1380 W 15th St Riviera Beach, FL 33404" at bounding box center [204, 380] width 156 height 11
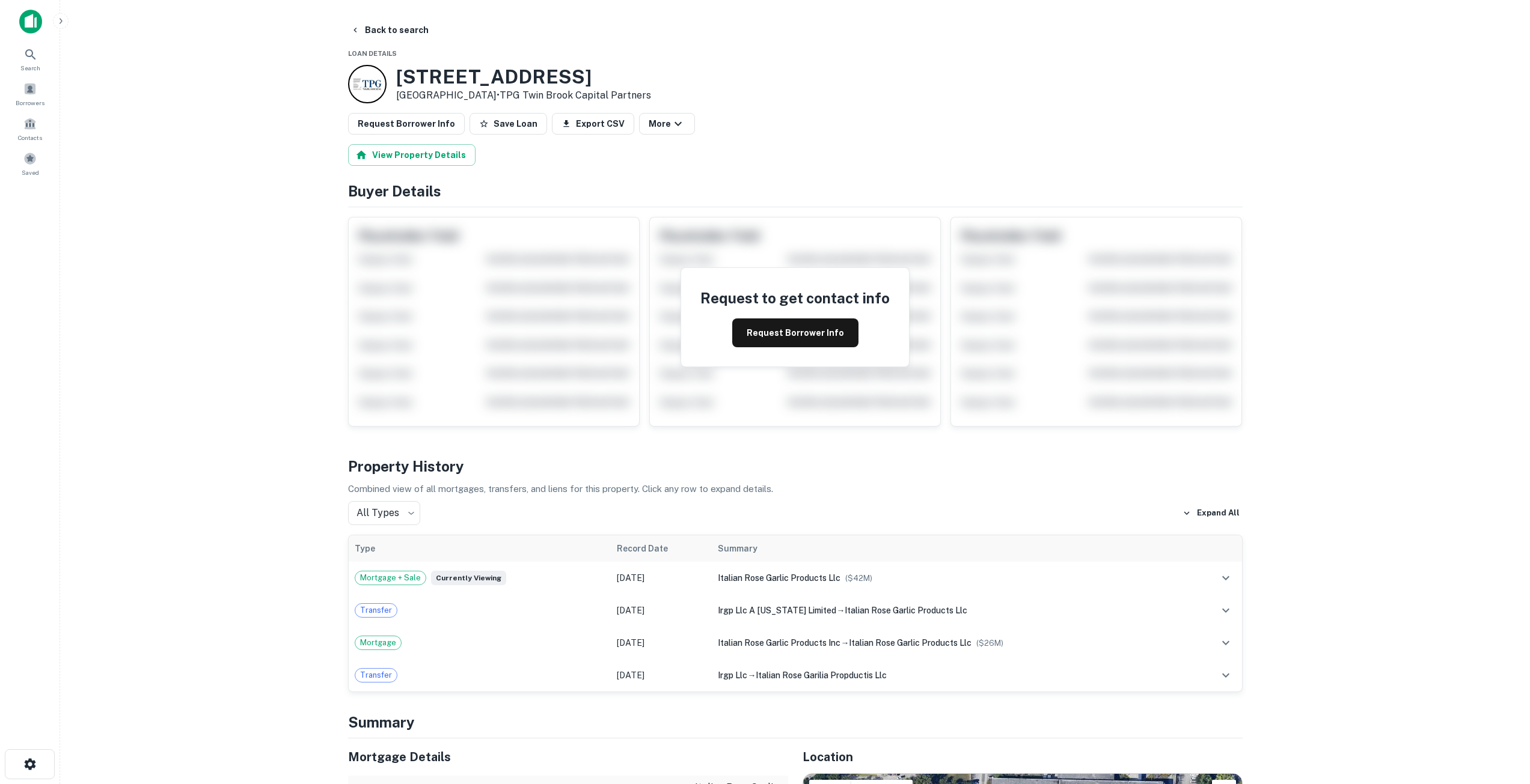
drag, startPoint x: 401, startPoint y: 76, endPoint x: 505, endPoint y: 93, distance: 105.4
click at [505, 93] on div "1380 W 15th St Riviera Beach, FL 33404 • TPG Twin Brook Capital Partners" at bounding box center [523, 84] width 255 height 37
copy div "1380 W 15th St Riviera Beach, FL 33404"
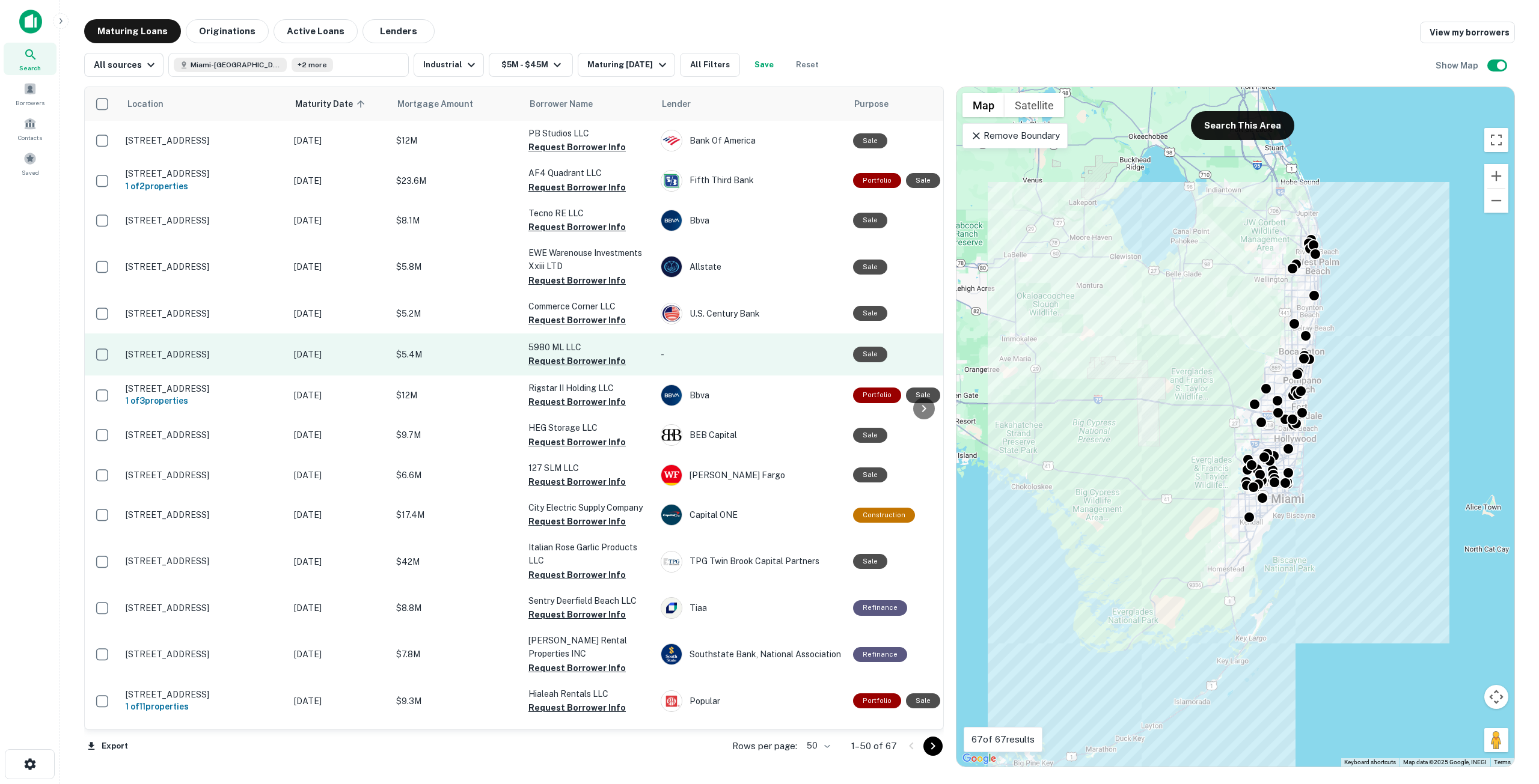
click at [191, 350] on p "5980 Miami Lakes Dr Miami Lakes, FL 33014" at bounding box center [204, 354] width 156 height 11
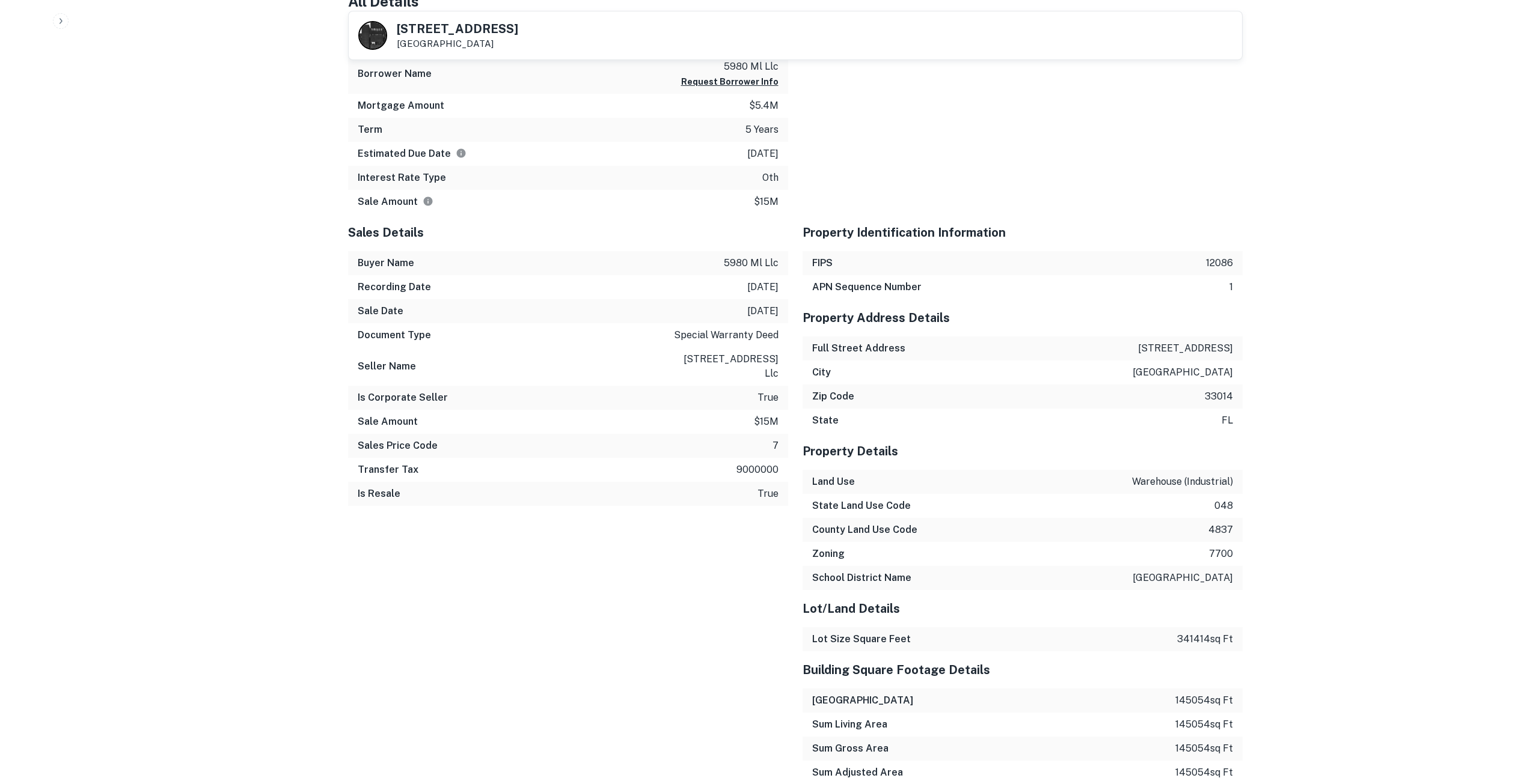
scroll to position [1128, 0]
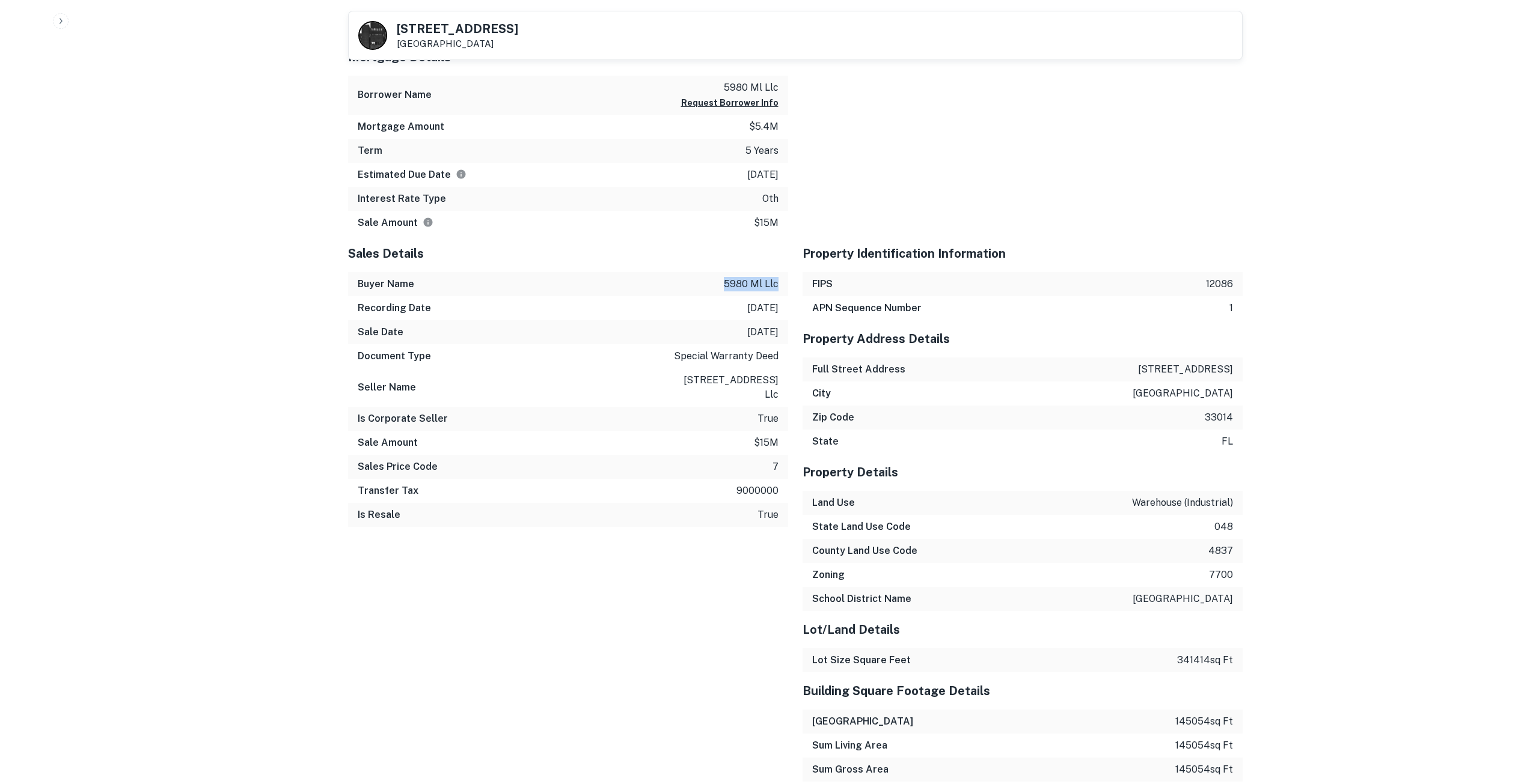
drag, startPoint x: 699, startPoint y: 282, endPoint x: 781, endPoint y: 283, distance: 82.0
click at [781, 283] on div "Buyer Name 5980 ml llc" at bounding box center [567, 284] width 440 height 24
copy p "5980 ml llc"
